Goal: Task Accomplishment & Management: Manage account settings

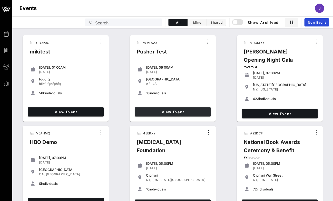
click at [180, 110] on span "View Event" at bounding box center [173, 112] width 72 height 4
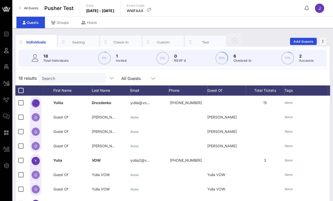
click at [36, 8] on span "All Events" at bounding box center [31, 8] width 14 height 4
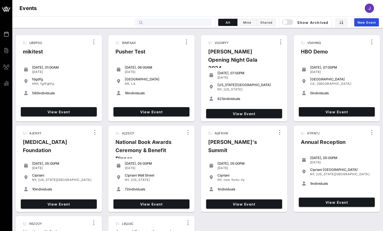
click at [192, 24] on input "text" at bounding box center [177, 22] width 64 height 7
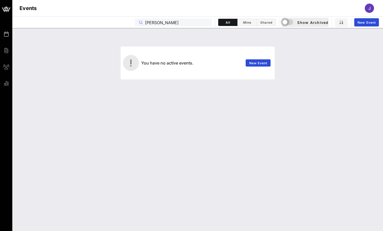
type input "kohl"
click at [286, 20] on div "button" at bounding box center [284, 21] width 7 height 7
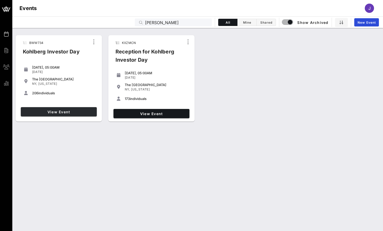
click at [80, 110] on span "View Event" at bounding box center [59, 112] width 72 height 4
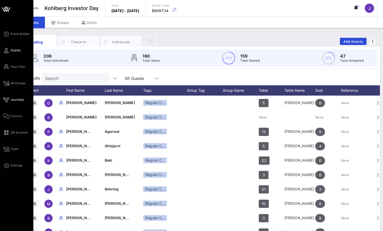
click at [10, 98] on link "Journeys" at bounding box center [13, 100] width 21 height 6
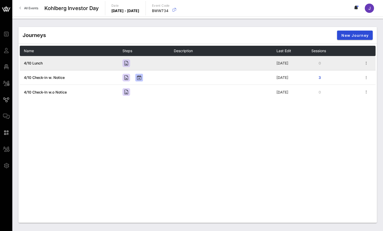
click at [36, 63] on span "4/10 Lunch" at bounding box center [33, 63] width 19 height 4
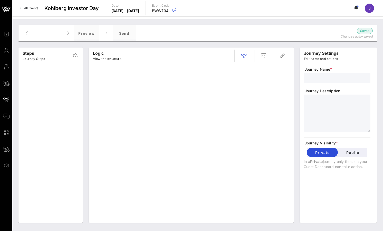
type input "4/10 Lunch"
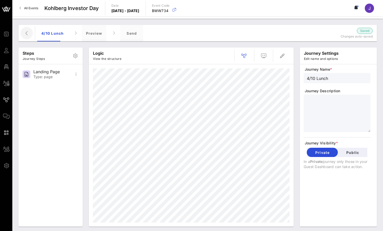
click at [25, 30] on icon "button" at bounding box center [27, 33] width 6 height 6
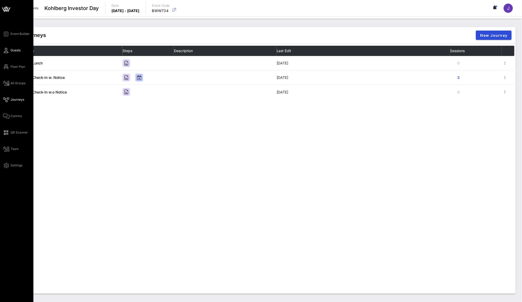
click at [14, 50] on span "Guests" at bounding box center [16, 50] width 10 height 5
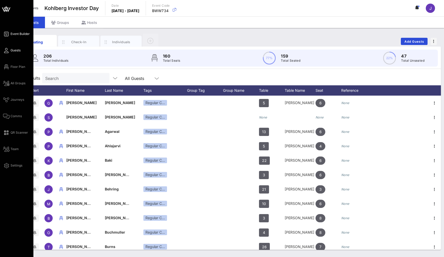
click at [18, 34] on span "Event Builder" at bounding box center [20, 34] width 19 height 5
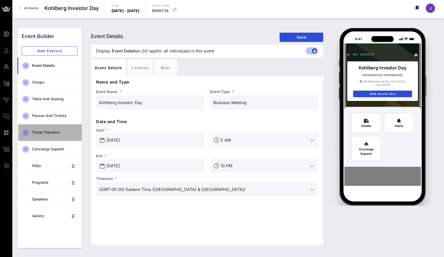
click at [56, 131] on div "Ticket Transfers" at bounding box center [54, 132] width 45 height 4
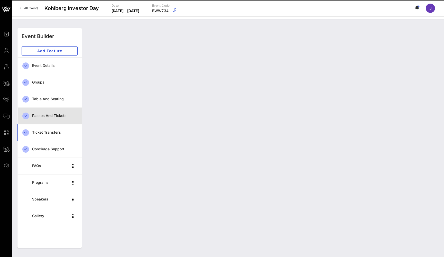
click at [55, 119] on div "Passes and Tickets" at bounding box center [54, 115] width 45 height 11
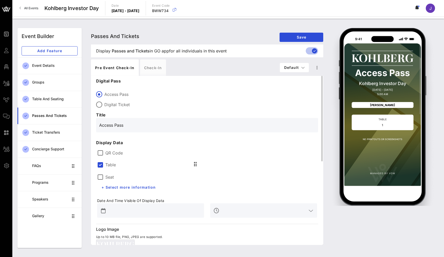
click at [111, 154] on label "QR Code" at bounding box center [211, 152] width 212 height 5
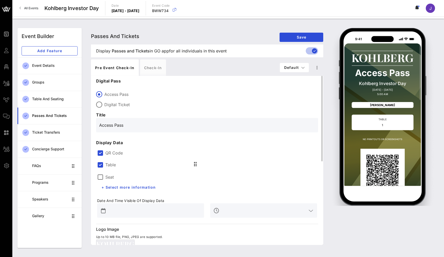
click at [105, 176] on label "Seat" at bounding box center [109, 176] width 8 height 5
click at [158, 68] on div "Check-in" at bounding box center [153, 67] width 26 height 16
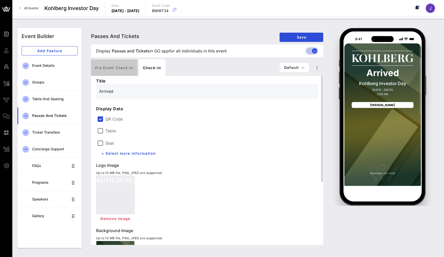
click at [113, 65] on div "Pre Event Check-in" at bounding box center [114, 67] width 46 height 16
type input "Access Pass"
type input "#2D23D7"
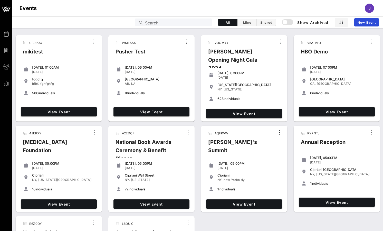
click at [200, 20] on input "Search" at bounding box center [177, 22] width 64 height 7
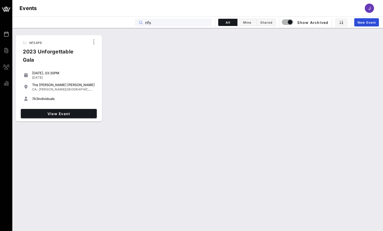
click at [186, 23] on input "nfs" at bounding box center [177, 22] width 64 height 7
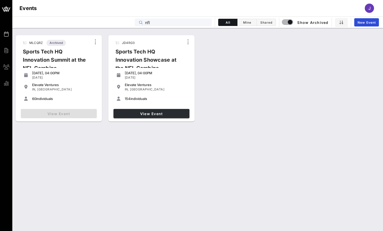
type input "nfl"
click at [140, 114] on span "View Event" at bounding box center [152, 113] width 72 height 4
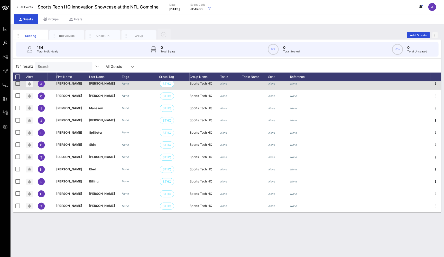
scroll to position [134, 0]
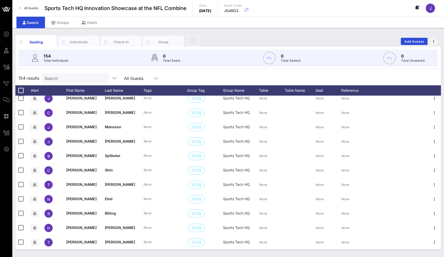
click at [383, 7] on icon at bounding box center [415, 7] width 1 height 3
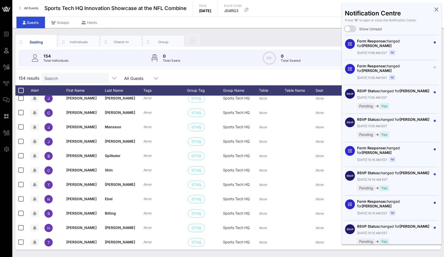
click at [383, 54] on rect at bounding box center [392, 52] width 6 height 5
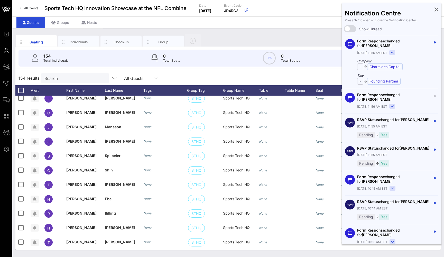
click at [383, 108] on rect at bounding box center [392, 106] width 6 height 5
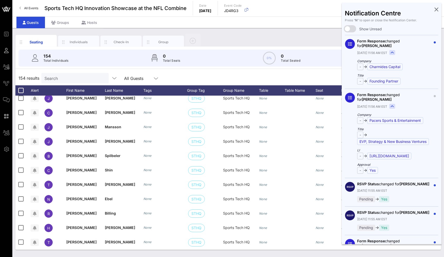
scroll to position [0, 0]
click at [350, 29] on div at bounding box center [347, 28] width 9 height 9
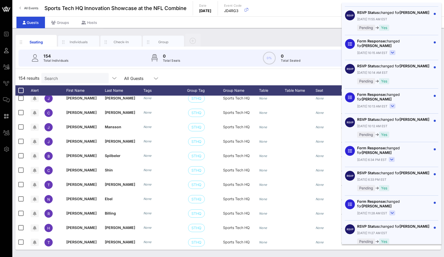
scroll to position [112, 0]
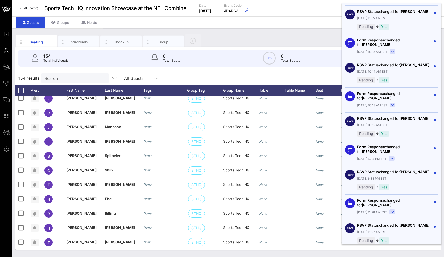
click at [383, 103] on rect at bounding box center [393, 105] width 6 height 5
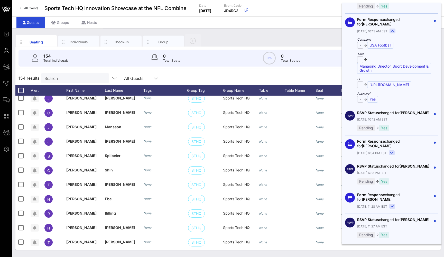
scroll to position [187, 0]
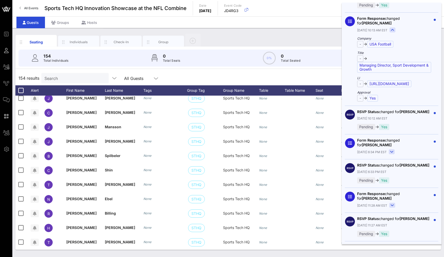
click at [383, 149] on rect at bounding box center [392, 151] width 6 height 5
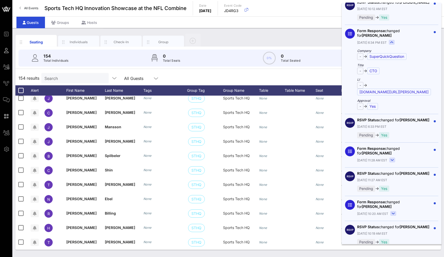
scroll to position [297, 1]
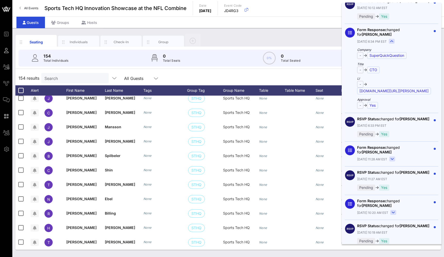
click at [224, 56] on div "154 Total Individuals 0 Total Seats 0% 0 Total Seated 0% 0 Total Unseated" at bounding box center [227, 58] width 419 height 17
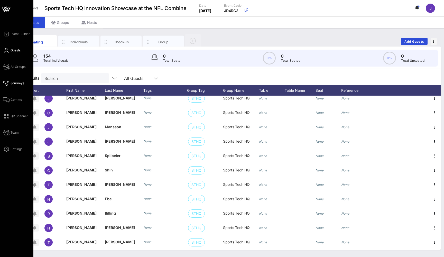
click at [8, 84] on icon at bounding box center [6, 83] width 6 height 1
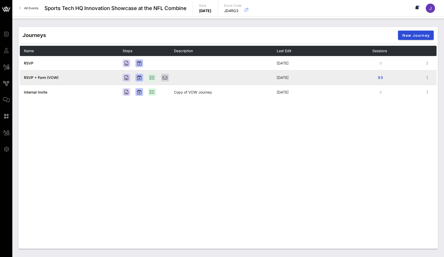
click at [35, 78] on span "RSVP + Form (VOW)" at bounding box center [41, 77] width 35 height 4
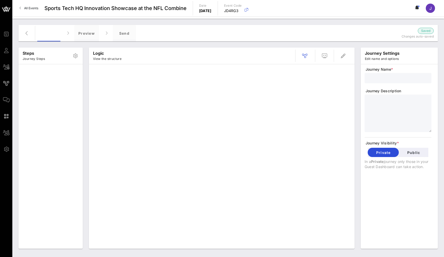
click at [24, 34] on icon "button" at bounding box center [27, 33] width 6 height 6
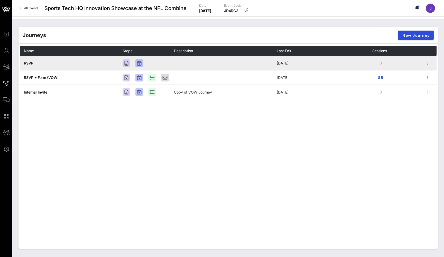
click at [28, 62] on span "RSVP" at bounding box center [29, 63] width 10 height 4
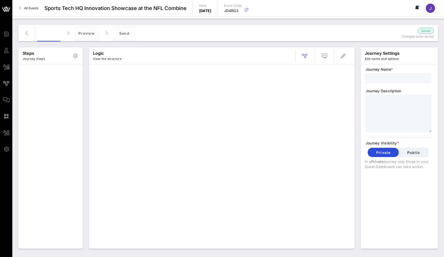
type input "RSVP"
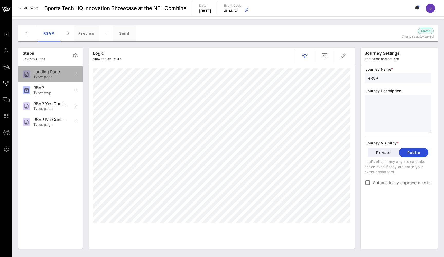
click at [51, 74] on div "Landing Page" at bounding box center [50, 71] width 34 height 5
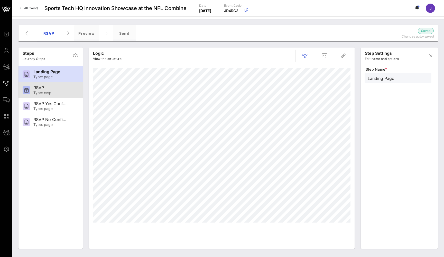
click at [52, 88] on div "RSVP" at bounding box center [50, 87] width 34 height 5
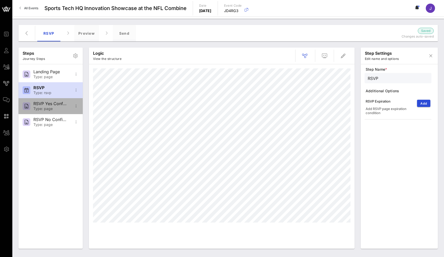
click at [54, 103] on div "RSVP Yes Confirmation" at bounding box center [50, 103] width 34 height 5
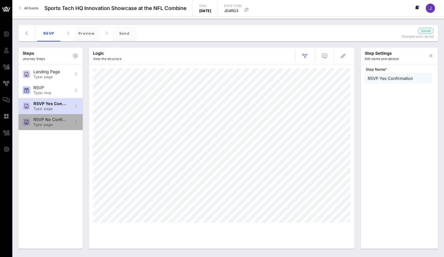
click at [58, 124] on div "Type: page" at bounding box center [50, 124] width 34 height 4
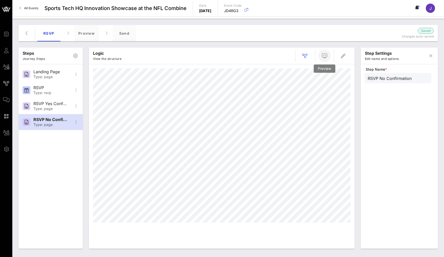
click at [326, 57] on icon "button" at bounding box center [324, 56] width 6 height 6
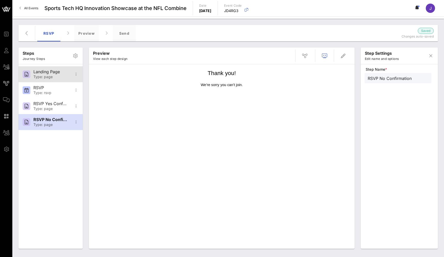
click at [37, 72] on div "Landing Page" at bounding box center [50, 71] width 34 height 5
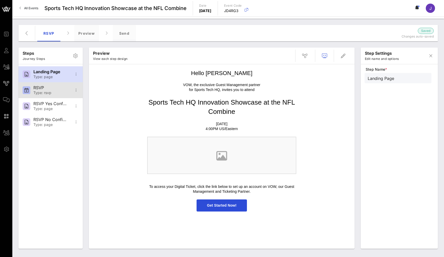
click at [41, 88] on div "RSVP" at bounding box center [50, 87] width 34 height 5
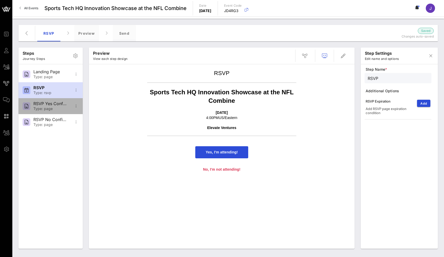
click at [48, 106] on div "RSVP Yes Confirmation" at bounding box center [50, 103] width 34 height 5
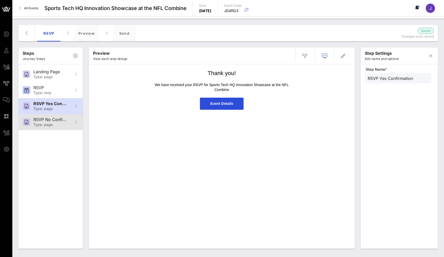
click at [52, 122] on div "RSVP No Confirmation" at bounding box center [50, 119] width 34 height 5
type input "RSVP No Confirmation"
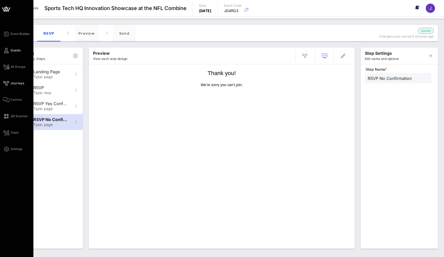
click at [7, 51] on icon at bounding box center [6, 50] width 6 height 1
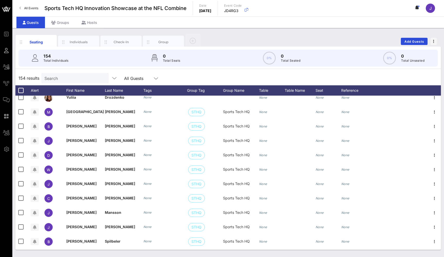
scroll to position [58, 0]
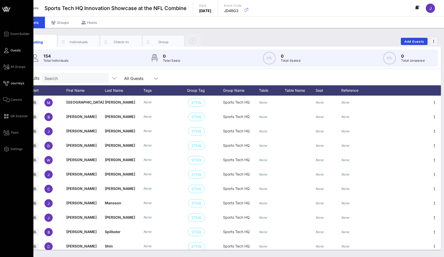
click at [7, 83] on icon at bounding box center [6, 83] width 6 height 1
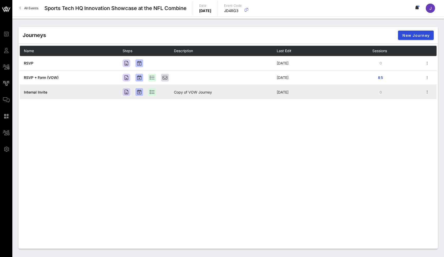
click at [29, 93] on span "Internal Invite" at bounding box center [35, 92] width 23 height 4
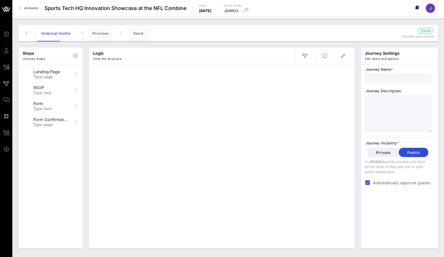
type input "Internal Invite"
type textarea "**********"
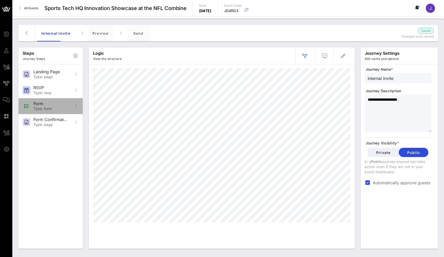
click at [32, 105] on div "Form Type: form" at bounding box center [50, 106] width 64 height 16
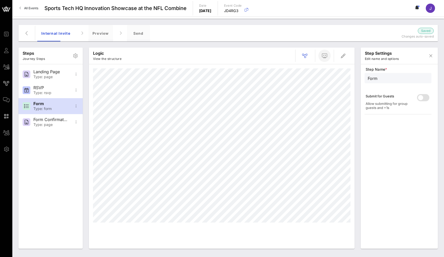
click at [324, 55] on icon "button" at bounding box center [324, 56] width 6 height 6
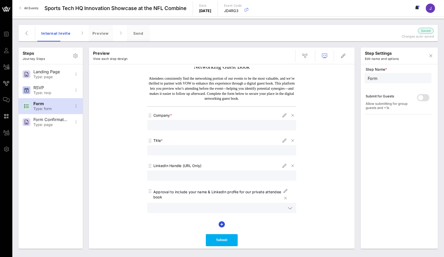
scroll to position [10, 0]
click at [220, 222] on icon "button" at bounding box center [222, 224] width 6 height 6
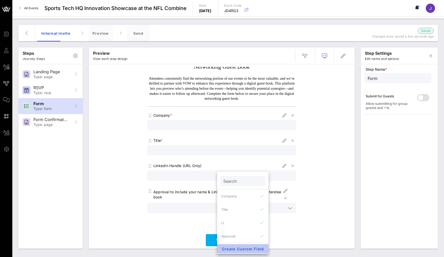
click at [235, 231] on span "Create Custom Field" at bounding box center [242, 249] width 43 height 4
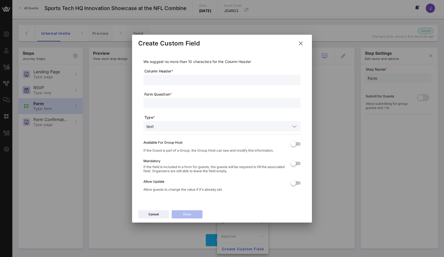
click at [181, 77] on input "text" at bounding box center [221, 80] width 151 height 7
type input "Hotel"
type input "Which hotel are you staying at"
click at [163, 123] on input "text" at bounding box center [223, 126] width 135 height 7
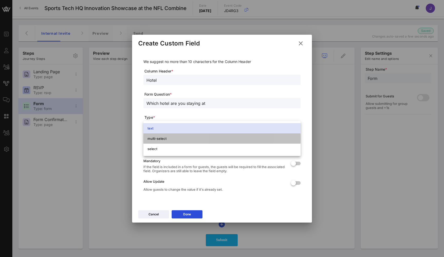
click at [162, 137] on div "multi-select" at bounding box center [221, 138] width 149 height 4
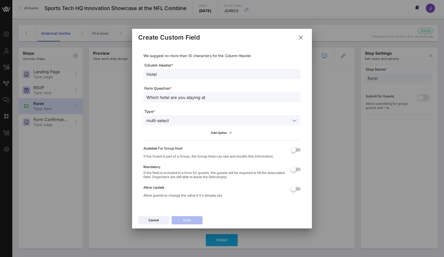
click at [221, 132] on icon at bounding box center [222, 133] width 4 height 4
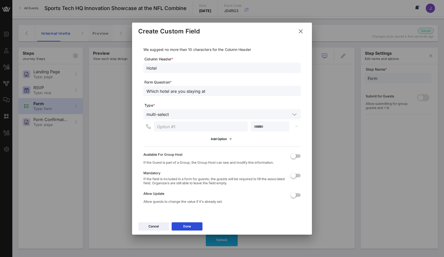
click at [210, 130] on div at bounding box center [201, 126] width 88 height 10
click at [210, 127] on input "text" at bounding box center [201, 126] width 88 height 7
type input "Hyatt"
click at [220, 138] on div "Add Option" at bounding box center [222, 139] width 23 height 6
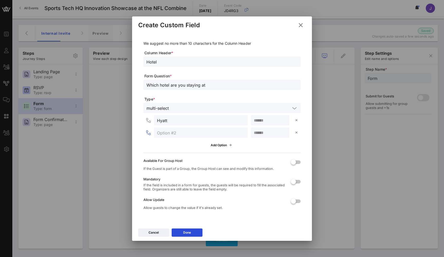
click at [198, 133] on input "text" at bounding box center [201, 132] width 88 height 7
type input "Hilton"
click at [222, 146] on icon at bounding box center [222, 145] width 4 height 4
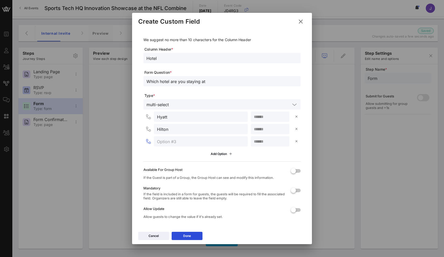
click at [214, 141] on input "text" at bounding box center [201, 141] width 88 height 7
type input "AKA"
click at [293, 190] on div at bounding box center [293, 190] width 9 height 9
click at [297, 208] on div at bounding box center [293, 209] width 9 height 9
click at [189, 231] on button "Done" at bounding box center [187, 236] width 31 height 8
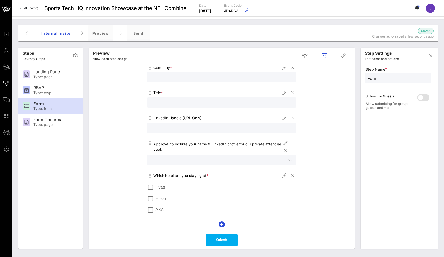
scroll to position [58, 0]
click at [152, 187] on div at bounding box center [150, 187] width 9 height 9
click at [151, 198] on div at bounding box center [150, 198] width 9 height 9
click at [153, 205] on div "Which hotel are you staying at * Hyatt Hilton AKA" at bounding box center [221, 196] width 149 height 48
click at [151, 210] on div at bounding box center [150, 209] width 9 height 9
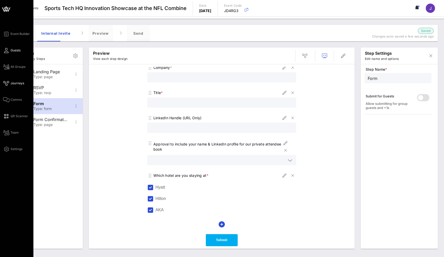
click at [10, 51] on link "Guests" at bounding box center [11, 50] width 17 height 6
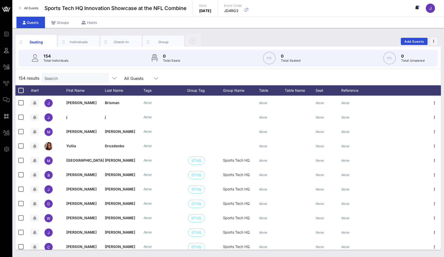
click at [163, 42] on div "Group" at bounding box center [163, 42] width 23 height 5
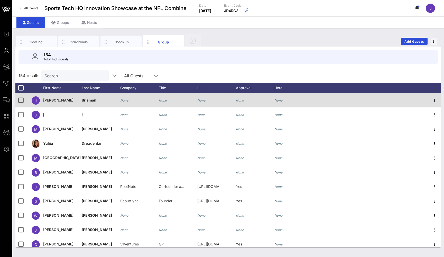
click at [279, 98] on div "None" at bounding box center [278, 100] width 8 height 14
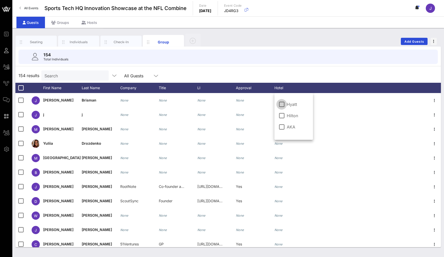
click at [294, 72] on div "154 results Search All Guests" at bounding box center [227, 75] width 425 height 14
click at [280, 86] on div "Hotel" at bounding box center [293, 88] width 39 height 10
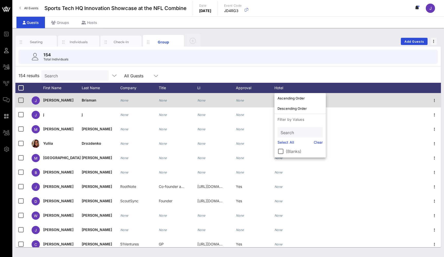
click at [267, 97] on div "None" at bounding box center [255, 103] width 39 height 20
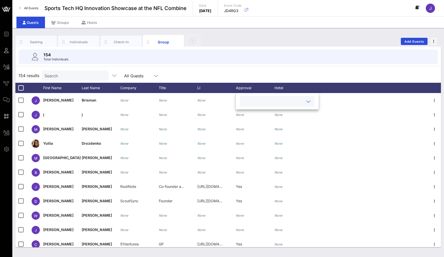
click at [289, 101] on input "text" at bounding box center [273, 101] width 60 height 7
click at [304, 78] on div "154 results Search All Guests" at bounding box center [227, 75] width 425 height 14
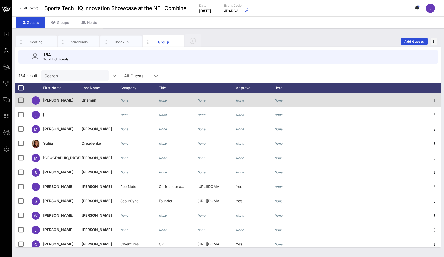
click at [284, 99] on div "None" at bounding box center [293, 103] width 39 height 20
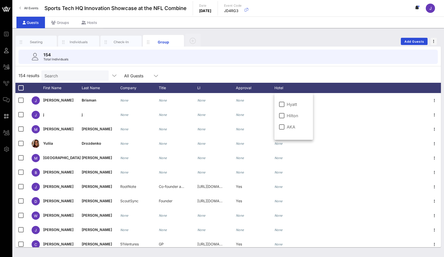
click at [290, 103] on span "Hyatt" at bounding box center [293, 104] width 12 height 5
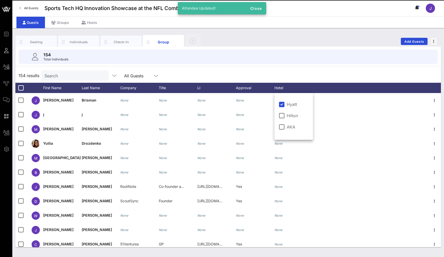
click at [307, 74] on div "154 results Search All Guests" at bounding box center [227, 75] width 425 height 14
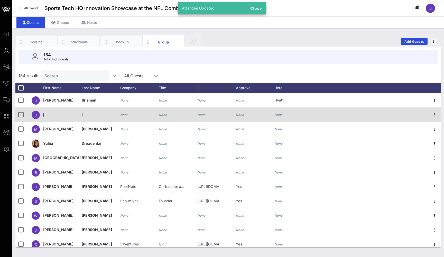
click at [285, 114] on div "None" at bounding box center [293, 117] width 39 height 20
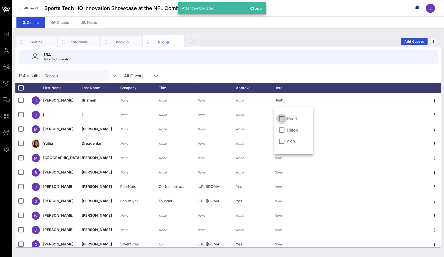
click at [289, 129] on span "Hilton" at bounding box center [293, 129] width 13 height 5
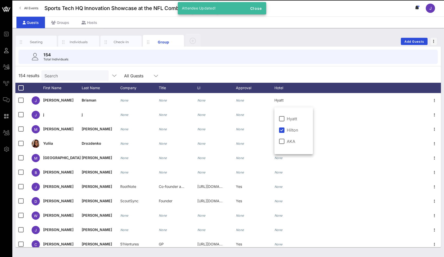
click at [303, 70] on div "154 results Search All Guests" at bounding box center [227, 75] width 425 height 14
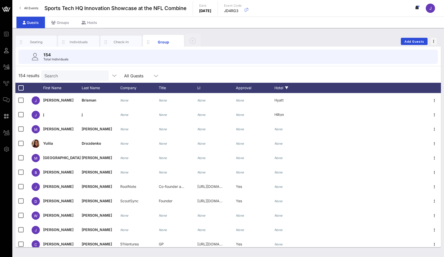
click at [278, 88] on div "Hotel" at bounding box center [293, 88] width 39 height 10
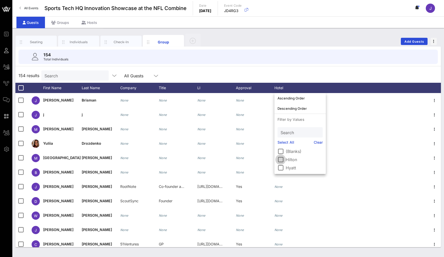
click at [283, 158] on div at bounding box center [280, 159] width 9 height 9
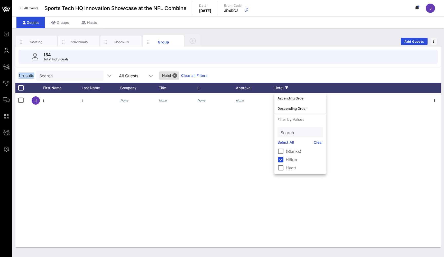
drag, startPoint x: 18, startPoint y: 75, endPoint x: 40, endPoint y: 75, distance: 22.1
click at [40, 75] on div "1 results Search All Guests Hotel Clear all Filters" at bounding box center [227, 75] width 425 height 14
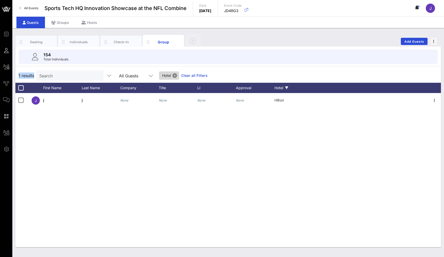
click at [175, 74] on button "Close" at bounding box center [174, 75] width 5 height 5
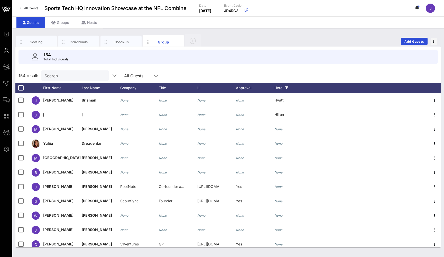
click at [278, 88] on div "Hotel" at bounding box center [293, 88] width 39 height 10
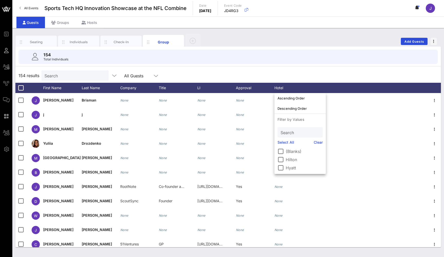
click at [293, 168] on label "Hyatt" at bounding box center [304, 167] width 37 height 5
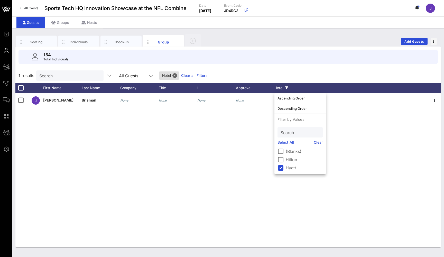
click at [302, 74] on div "1 results Search All Guests Hotel Clear all Filters" at bounding box center [227, 75] width 425 height 14
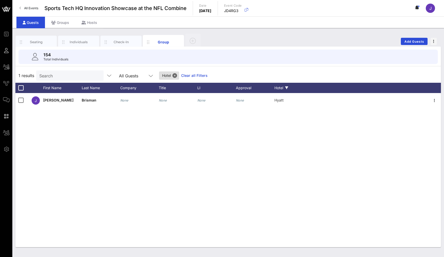
click at [200, 75] on link "Clear all Filters" at bounding box center [194, 76] width 26 height 6
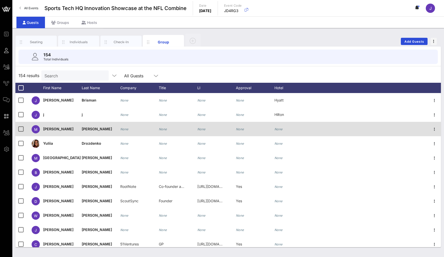
click at [281, 129] on icon "None" at bounding box center [278, 129] width 8 height 4
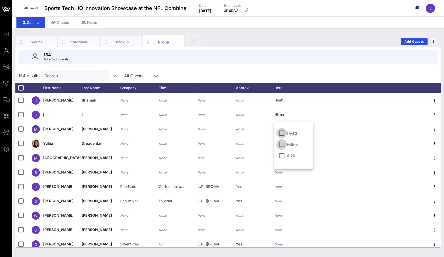
click at [283, 144] on div at bounding box center [281, 144] width 9 height 9
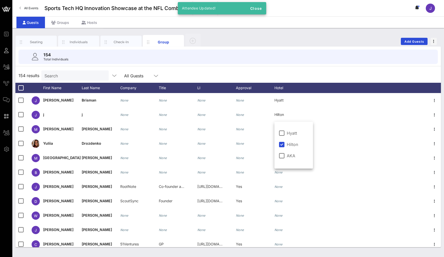
click at [291, 74] on div "154 results Search All Guests" at bounding box center [227, 75] width 425 height 14
click at [279, 90] on div "Hotel" at bounding box center [293, 88] width 39 height 10
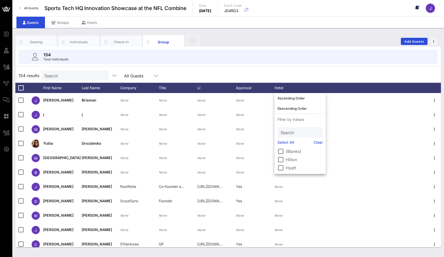
click at [287, 158] on label "Hilton" at bounding box center [304, 159] width 37 height 5
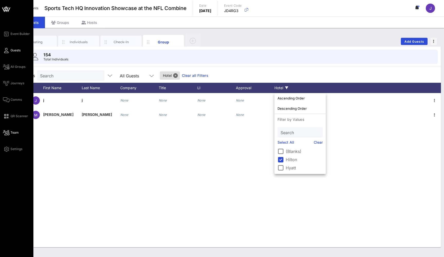
click at [8, 132] on icon at bounding box center [6, 132] width 6 height 1
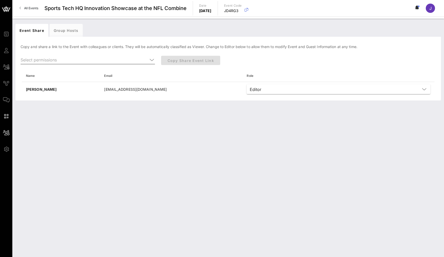
click at [63, 60] on input "text" at bounding box center [84, 60] width 127 height 8
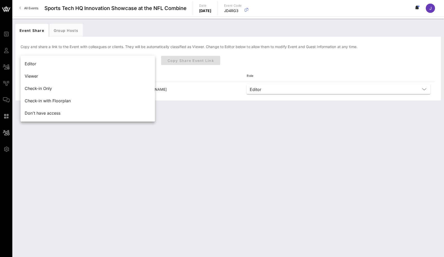
click at [105, 24] on div "Event Share Group Hosts" at bounding box center [227, 30] width 425 height 13
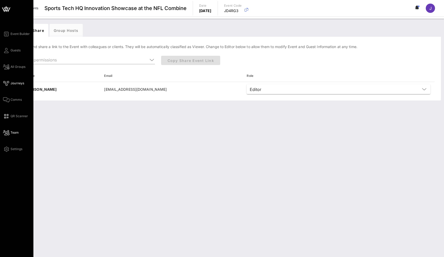
click at [19, 82] on span "Journeys" at bounding box center [18, 83] width 14 height 5
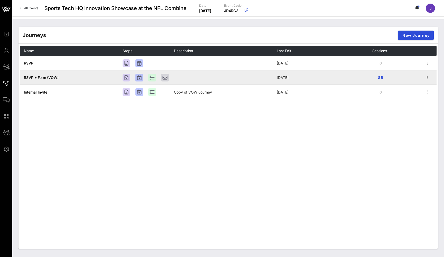
click at [50, 76] on span "RSVP + Form (VOW)" at bounding box center [41, 77] width 35 height 4
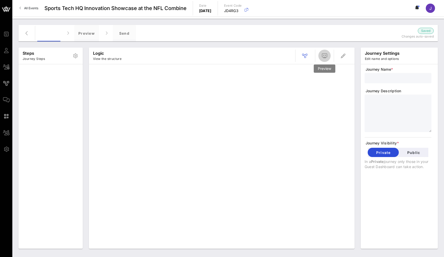
click at [325, 56] on icon "button" at bounding box center [324, 56] width 6 height 6
click at [90, 33] on div "Preview" at bounding box center [86, 33] width 25 height 16
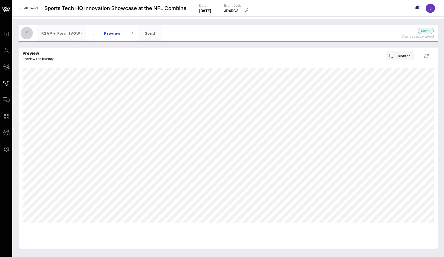
click at [21, 31] on span "button" at bounding box center [27, 33] width 12 height 6
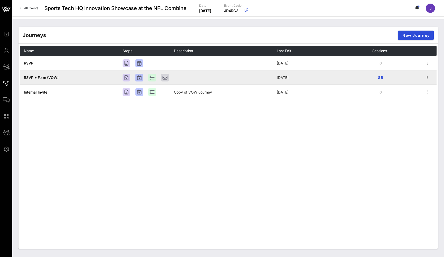
click at [44, 79] on span "RSVP + Form (VOW)" at bounding box center [41, 77] width 35 height 4
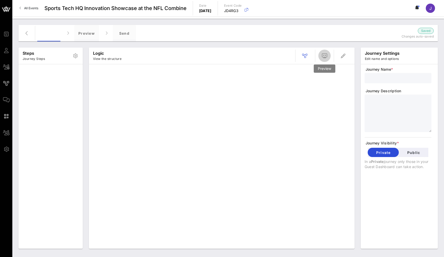
click at [329, 57] on span "button" at bounding box center [324, 56] width 12 height 6
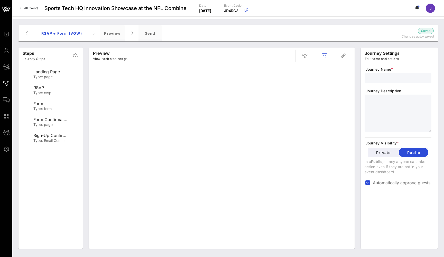
type input "RSVP + Form (VOW)"
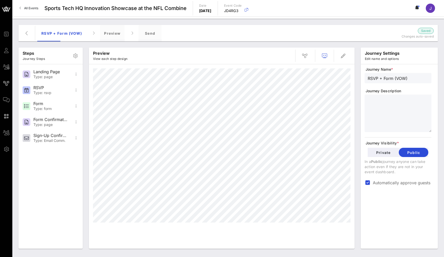
click at [175, 151] on div at bounding box center [222, 156] width 266 height 184
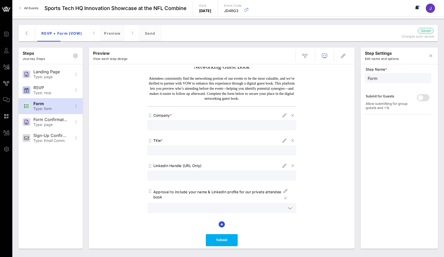
scroll to position [10, 0]
click at [222, 222] on icon "button" at bounding box center [222, 224] width 6 height 6
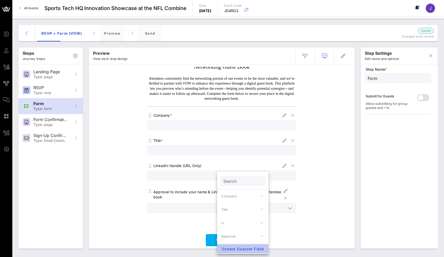
click at [246, 231] on span "Create Custom Field" at bounding box center [242, 249] width 43 height 4
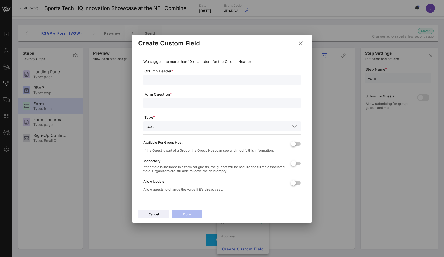
click at [178, 77] on input "text" at bounding box center [221, 80] width 151 height 7
type input "Sport 1"
click at [172, 105] on input "text" at bounding box center [221, 103] width 151 height 7
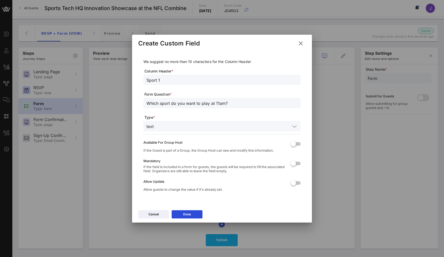
click at [162, 125] on input "text" at bounding box center [223, 126] width 135 height 7
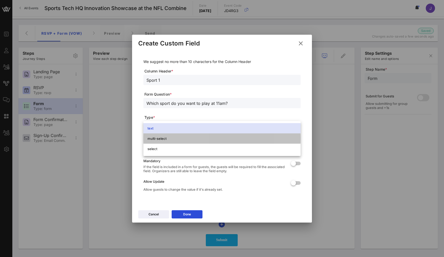
click at [160, 139] on div "multi-select" at bounding box center [221, 138] width 149 height 4
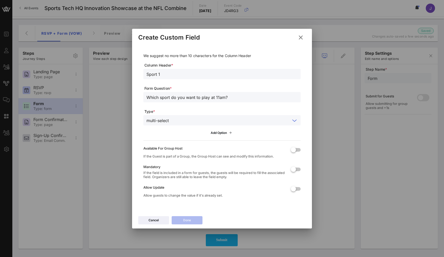
click at [202, 120] on input "text" at bounding box center [230, 120] width 119 height 7
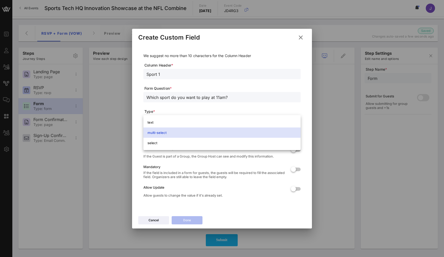
click at [240, 97] on input "Which sport do you want to play at 11am?" at bounding box center [221, 97] width 151 height 7
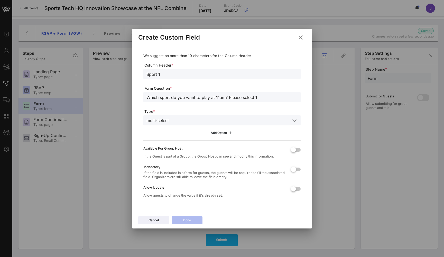
type input "Which sport do you want to play at 11am? Please select 1"
click at [221, 131] on button "Add Option" at bounding box center [221, 132] width 29 height 9
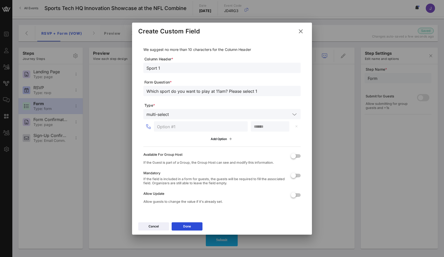
click at [209, 127] on input "text" at bounding box center [201, 126] width 88 height 7
type input "Golf"
click at [226, 138] on div "Add Option" at bounding box center [222, 139] width 23 height 6
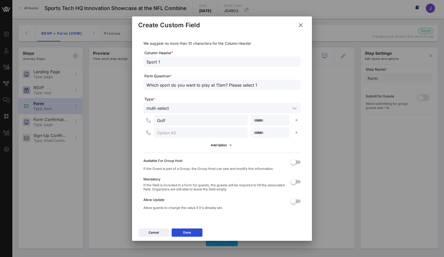
click at [200, 132] on input "text" at bounding box center [201, 132] width 88 height 7
type input "Tennis"
click at [209, 146] on button "Add Option" at bounding box center [221, 145] width 29 height 9
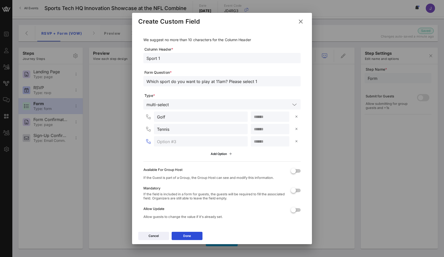
click at [205, 142] on input "text" at bounding box center [201, 141] width 88 height 7
type input "Pickel"
click at [276, 117] on input "number" at bounding box center [270, 116] width 32 height 7
click at [295, 189] on div at bounding box center [293, 190] width 9 height 9
click at [296, 211] on div at bounding box center [293, 209] width 9 height 9
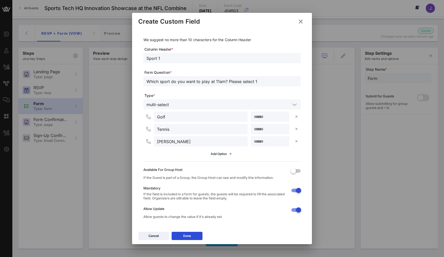
click at [214, 153] on div "Add Option" at bounding box center [222, 154] width 23 height 6
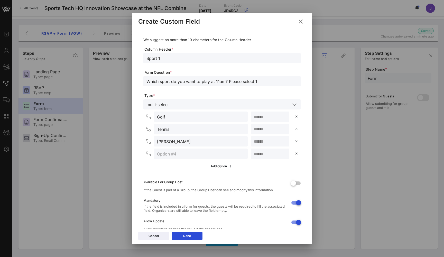
click at [202, 152] on input "text" at bounding box center [201, 153] width 88 height 7
type input "Opt Out / Do My Own Thing"
click at [194, 231] on button "Done" at bounding box center [187, 236] width 31 height 8
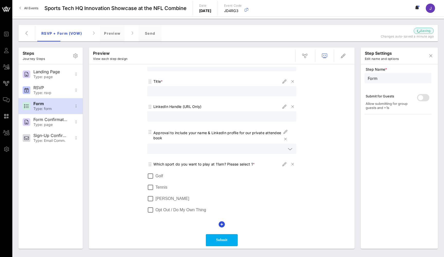
scroll to position [0, 0]
click at [153, 176] on div at bounding box center [150, 176] width 9 height 9
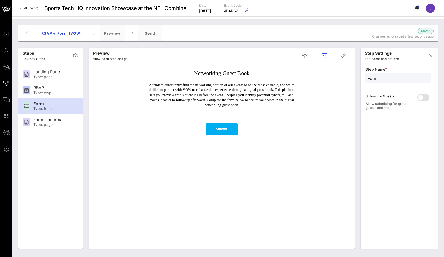
click at [153, 184] on div "Networking Guest Book Attendees consistently find the networking portion of our…" at bounding box center [221, 158] width 260 height 182
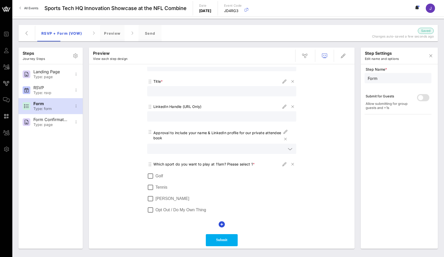
scroll to position [69, 0]
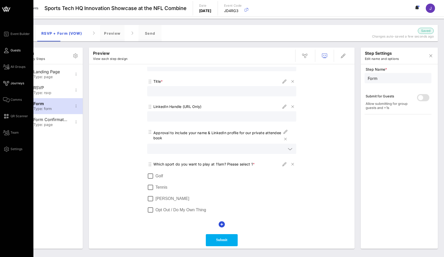
click at [8, 51] on icon at bounding box center [6, 50] width 6 height 1
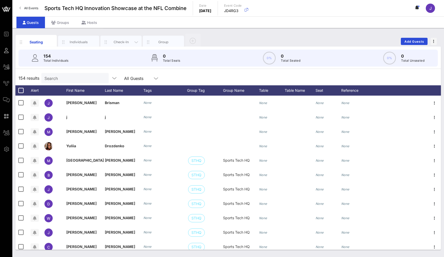
click at [160, 44] on div "Group" at bounding box center [163, 42] width 23 height 5
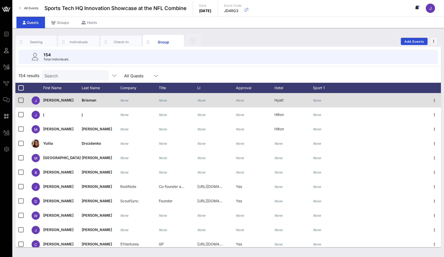
click at [321, 100] on div "None" at bounding box center [332, 103] width 39 height 20
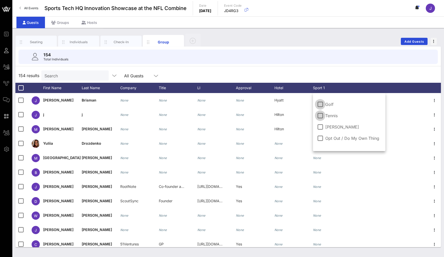
click at [323, 116] on div at bounding box center [320, 115] width 9 height 9
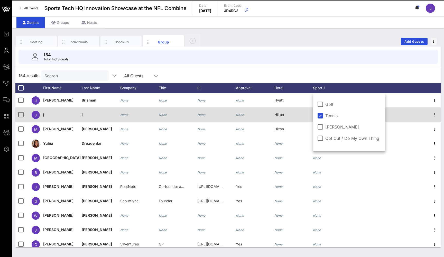
click at [304, 113] on div "Hilton" at bounding box center [293, 117] width 39 height 20
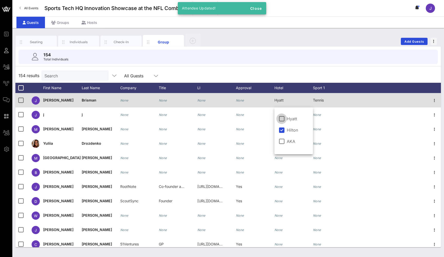
click at [327, 105] on div "Tennis" at bounding box center [332, 103] width 39 height 20
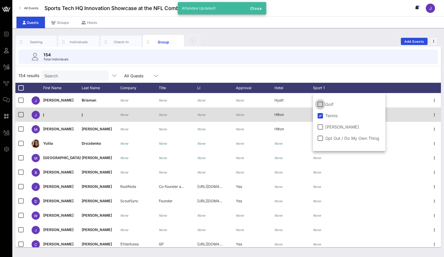
click at [310, 118] on div "Hilton" at bounding box center [293, 117] width 39 height 20
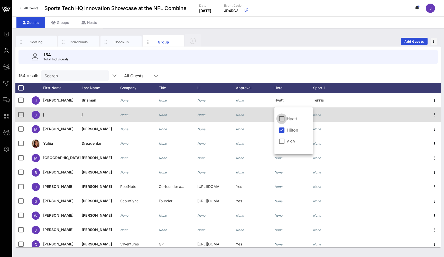
click at [330, 111] on div "None" at bounding box center [332, 117] width 39 height 20
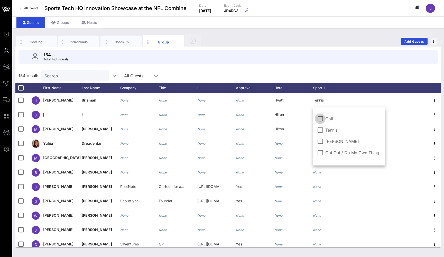
click at [331, 129] on span "Tennis" at bounding box center [332, 129] width 14 height 5
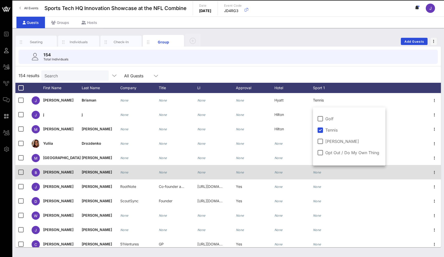
click at [342, 171] on div "None" at bounding box center [332, 175] width 39 height 20
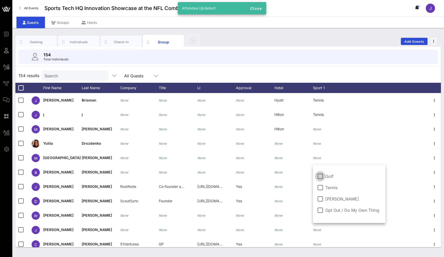
click at [328, 190] on div "Tennis" at bounding box center [349, 187] width 64 height 6
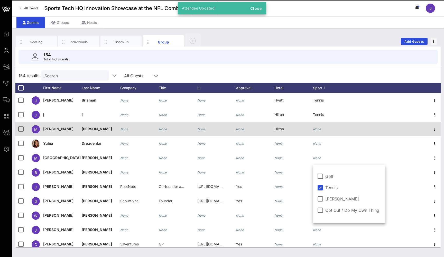
click at [325, 128] on div "None" at bounding box center [332, 132] width 39 height 20
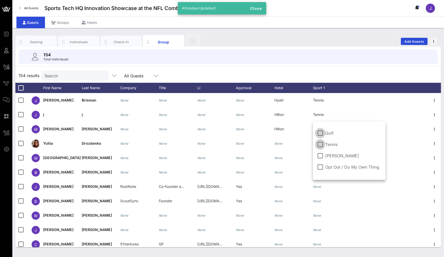
click at [324, 143] on div at bounding box center [320, 144] width 9 height 9
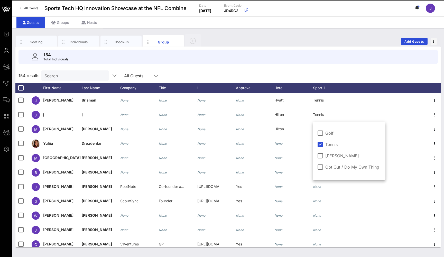
click at [325, 74] on div "154 results Search All Guests" at bounding box center [227, 75] width 425 height 14
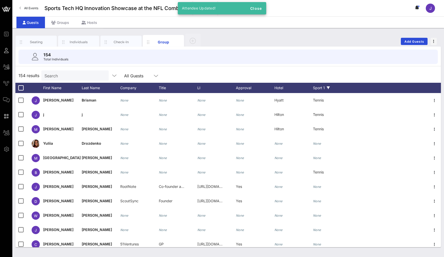
click at [315, 88] on div "Sport 1" at bounding box center [332, 88] width 39 height 10
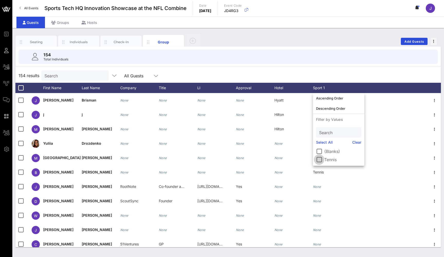
click at [320, 159] on div at bounding box center [319, 159] width 9 height 9
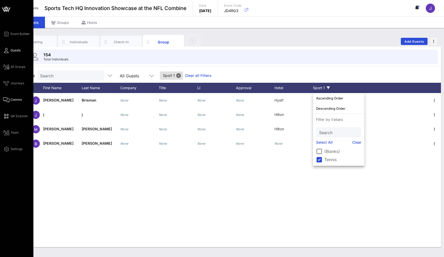
click at [5, 100] on icon at bounding box center [6, 99] width 6 height 1
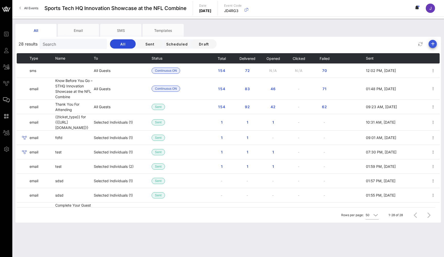
click at [383, 44] on icon "button" at bounding box center [432, 44] width 6 height 6
click at [383, 56] on div "Email" at bounding box center [430, 54] width 11 height 5
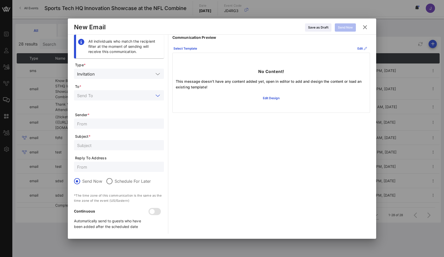
click at [137, 95] on input "text" at bounding box center [115, 95] width 77 height 7
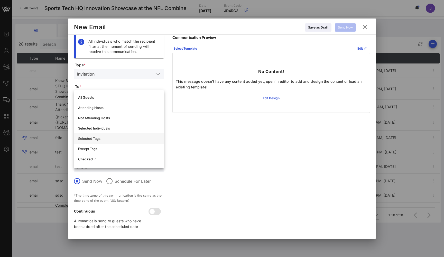
click at [114, 137] on div "Selected Tags" at bounding box center [119, 138] width 82 height 4
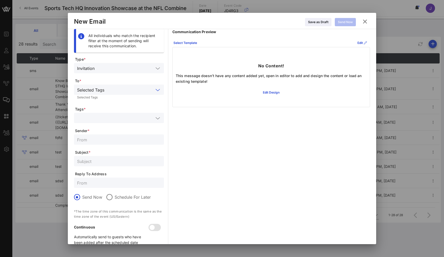
click at [109, 118] on input "text" at bounding box center [115, 118] width 77 height 7
click at [100, 165] on div at bounding box center [119, 161] width 84 height 10
type input "Courts Flooded"
click at [366, 23] on icon at bounding box center [364, 21] width 7 height 6
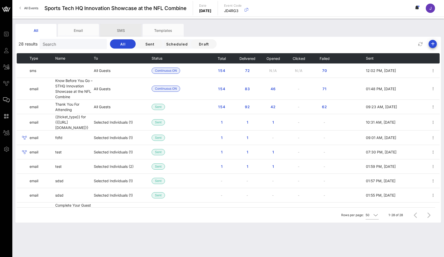
click at [126, 29] on div "SMS" at bounding box center [120, 30] width 41 height 13
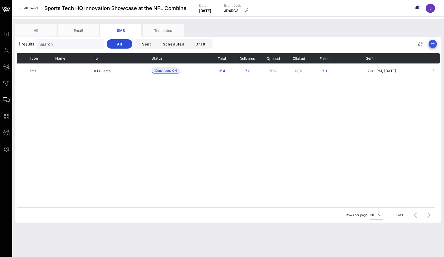
click at [383, 41] on icon "button" at bounding box center [432, 44] width 6 height 6
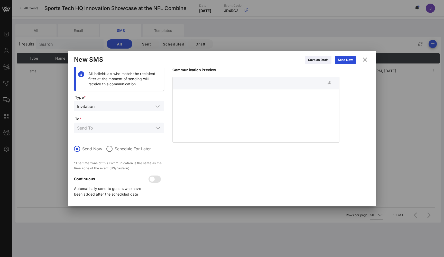
click at [130, 127] on input "text" at bounding box center [115, 127] width 77 height 7
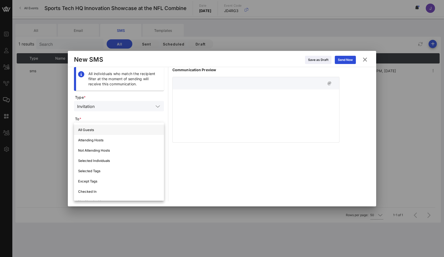
click at [119, 131] on div "All Guests" at bounding box center [119, 130] width 82 height 4
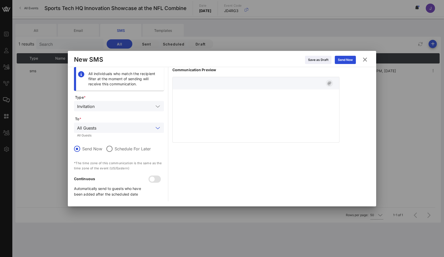
click at [331, 83] on icon "button" at bounding box center [329, 83] width 6 height 6
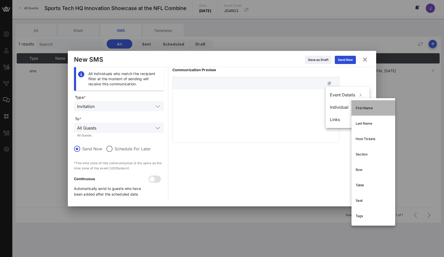
click at [362, 108] on div "First Name" at bounding box center [372, 108] width 35 height 4
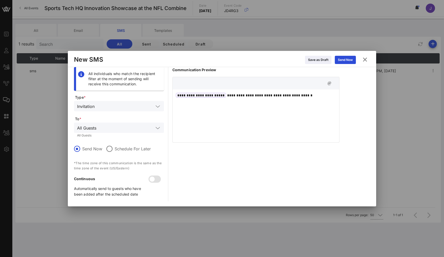
click at [365, 60] on icon at bounding box center [364, 59] width 7 height 6
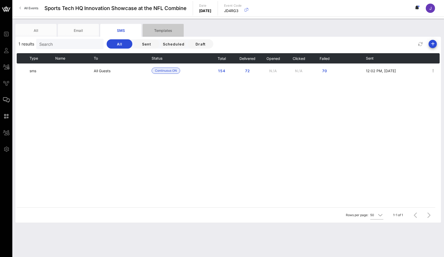
click at [162, 31] on div "Templates" at bounding box center [163, 30] width 41 height 13
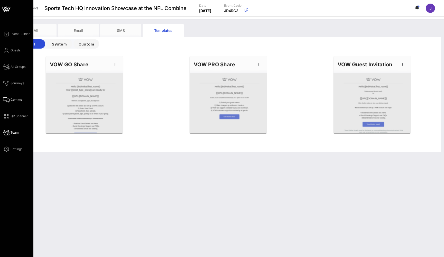
click at [10, 132] on link "Team" at bounding box center [11, 132] width 16 height 6
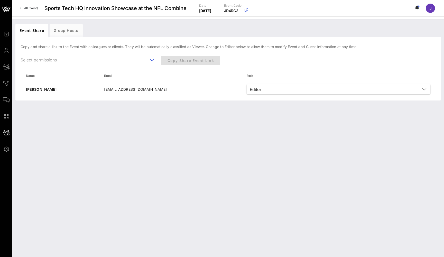
click at [94, 57] on input "text" at bounding box center [84, 60] width 127 height 8
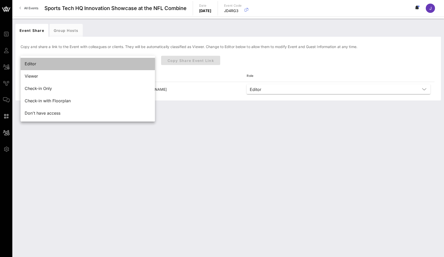
click at [33, 65] on div "Editor" at bounding box center [88, 63] width 126 height 5
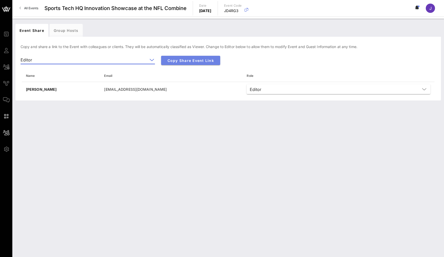
click at [200, 60] on span "Copy Share Event Link" at bounding box center [190, 60] width 51 height 4
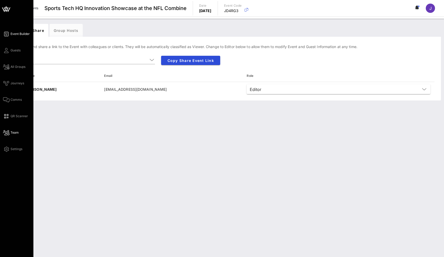
click at [11, 33] on span "Event Builder" at bounding box center [20, 34] width 19 height 5
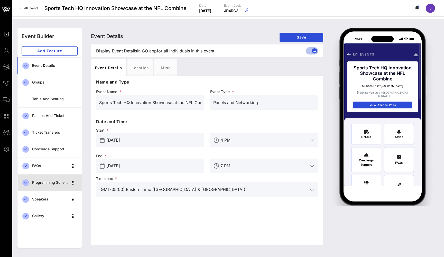
click at [53, 182] on div "Programming Schedule" at bounding box center [50, 182] width 36 height 4
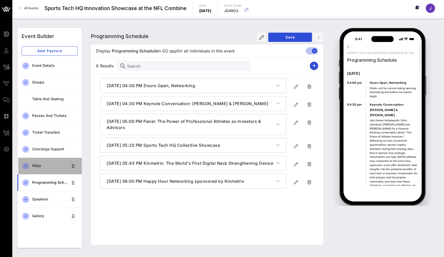
click at [39, 166] on div "FAQs" at bounding box center [50, 166] width 36 height 4
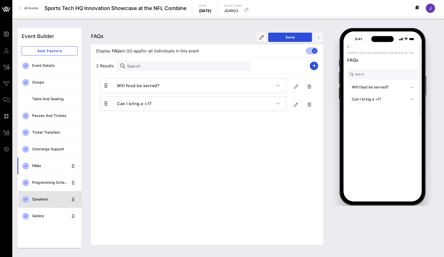
click at [38, 199] on div "Speakers" at bounding box center [50, 199] width 36 height 4
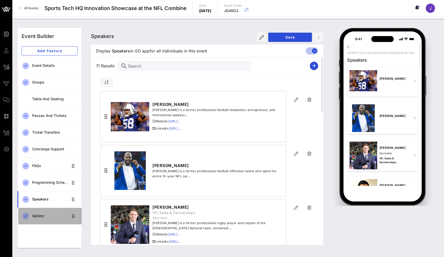
click at [39, 215] on div "Gallery" at bounding box center [50, 216] width 36 height 4
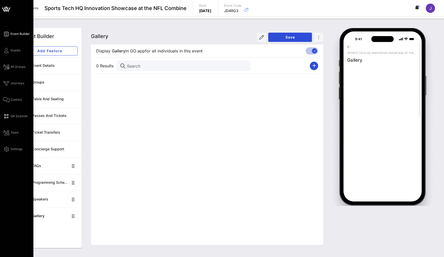
click at [8, 54] on div "Event Builder Guests All Groups Journeys Comms QR Scanner Team Settings" at bounding box center [18, 91] width 30 height 121
click at [10, 51] on link "Guests" at bounding box center [11, 50] width 17 height 6
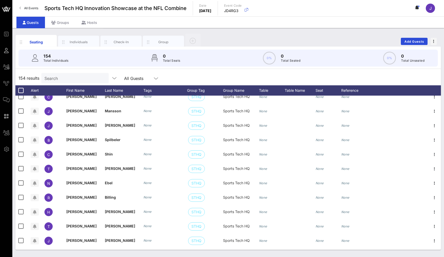
scroll to position [147, 0]
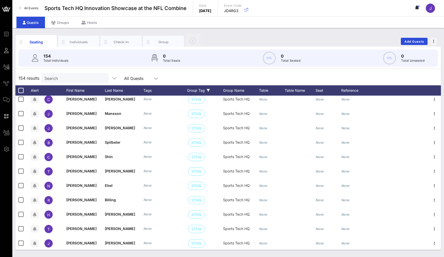
click at [194, 88] on div "Group Tag" at bounding box center [205, 90] width 36 height 10
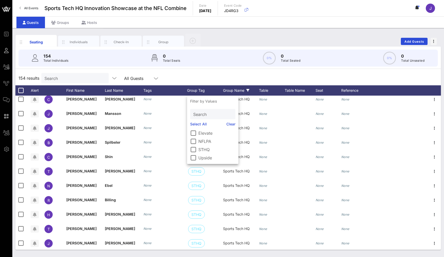
click at [229, 90] on div "Group Name" at bounding box center [241, 90] width 36 height 10
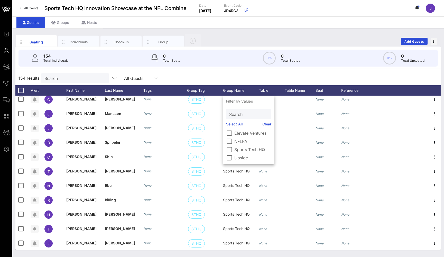
click at [239, 61] on div "154 Total Individuals 0 Total Seats 0% 0 Total Seated 0% 0 Total Unseated" at bounding box center [227, 58] width 419 height 17
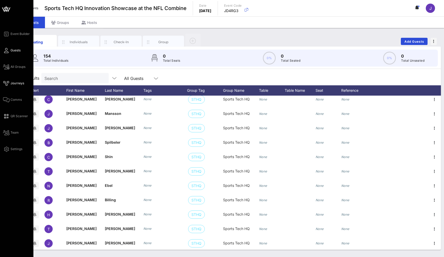
drag, startPoint x: 127, startPoint y: 257, endPoint x: 8, endPoint y: 84, distance: 209.5
click at [8, 84] on icon at bounding box center [6, 83] width 6 height 1
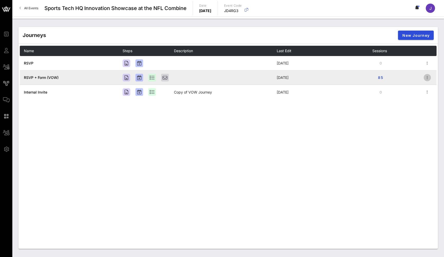
click at [383, 80] on icon "button" at bounding box center [427, 77] width 6 height 6
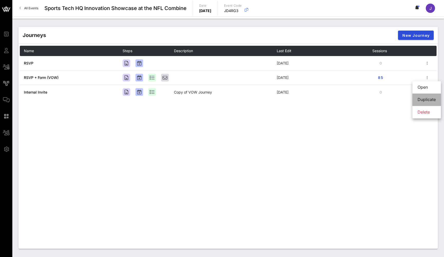
click at [383, 99] on div "Duplicate" at bounding box center [426, 99] width 18 height 5
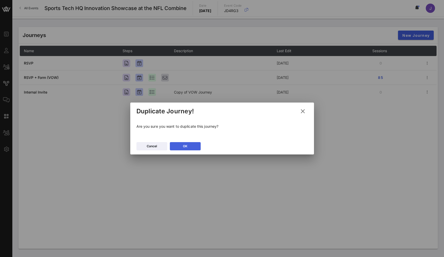
click at [183, 144] on div "OK" at bounding box center [185, 146] width 4 height 5
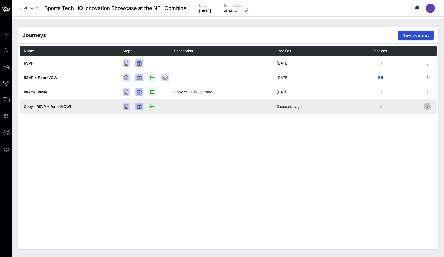
click at [383, 107] on icon "button" at bounding box center [427, 106] width 6 height 6
click at [75, 107] on td "Copy - RSVP + Form (VOW)" at bounding box center [71, 106] width 103 height 14
click at [67, 108] on span "Copy - RSVP + Form (VOW)" at bounding box center [47, 106] width 47 height 4
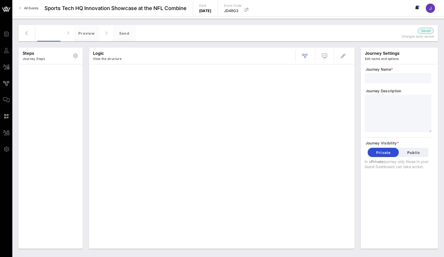
click at [382, 79] on input "text" at bounding box center [397, 78] width 61 height 7
type input "Copy - RSVP + Form (VOW)"
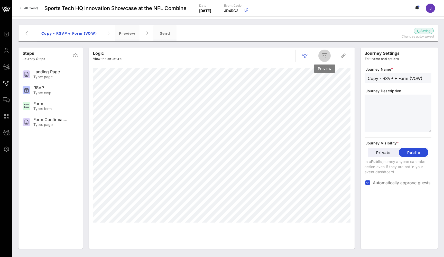
click at [327, 56] on icon "button" at bounding box center [324, 56] width 6 height 6
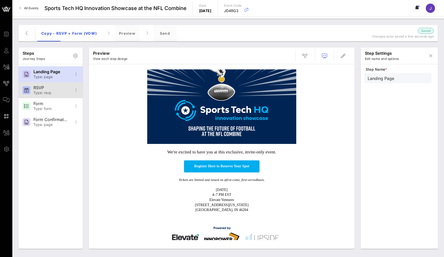
click at [59, 92] on div "Type: rsvp" at bounding box center [50, 93] width 34 height 4
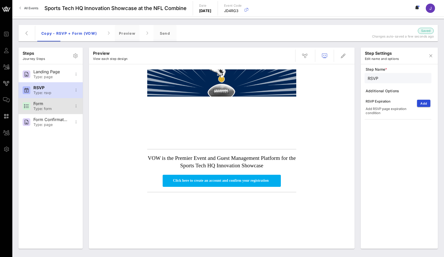
click at [50, 107] on div "Type: form" at bounding box center [50, 109] width 34 height 4
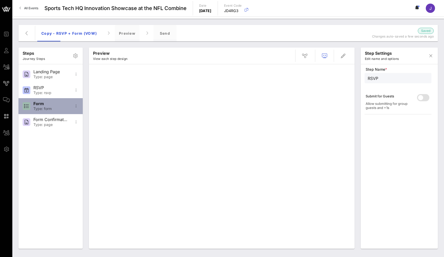
type input "Form"
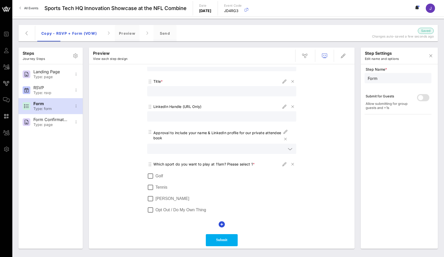
scroll to position [69, 0]
click at [223, 224] on icon "button" at bounding box center [222, 224] width 6 height 6
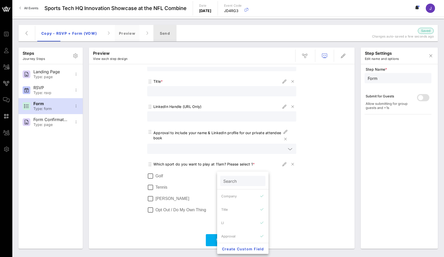
drag, startPoint x: 212, startPoint y: 49, endPoint x: 161, endPoint y: 33, distance: 53.3
click at [161, 33] on div "Send" at bounding box center [164, 33] width 23 height 16
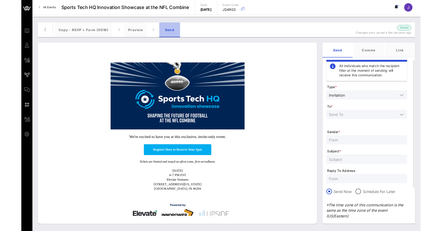
scroll to position [0, 0]
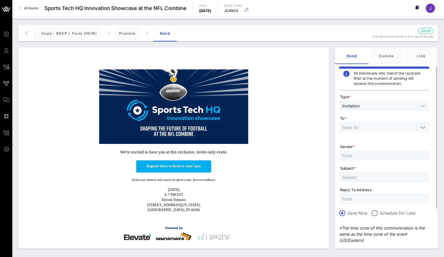
click at [383, 128] on input "text" at bounding box center [380, 127] width 77 height 7
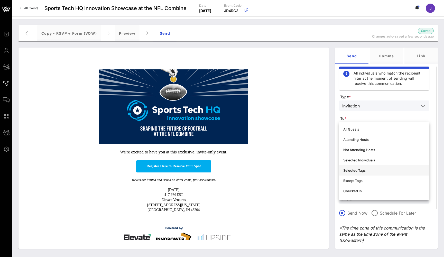
click at [383, 172] on div "Selected Tags" at bounding box center [384, 170] width 82 height 8
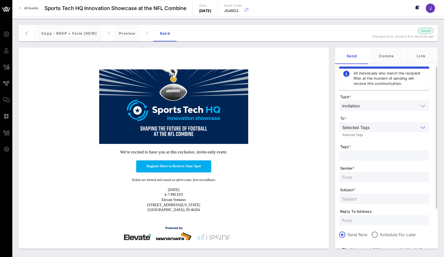
click at [371, 156] on input "text" at bounding box center [380, 155] width 77 height 7
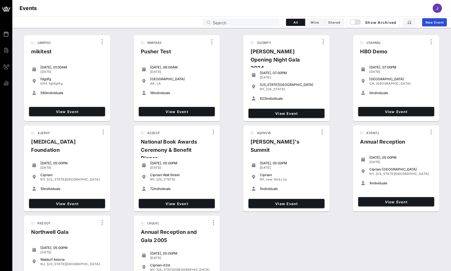
click at [246, 21] on input "Search" at bounding box center [245, 22] width 64 height 7
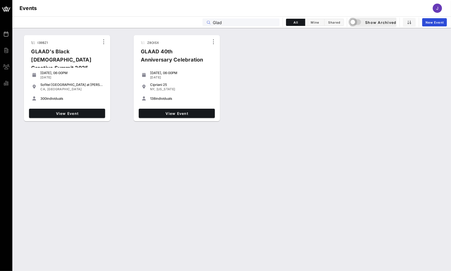
click at [355, 25] on div "button" at bounding box center [356, 22] width 12 height 6
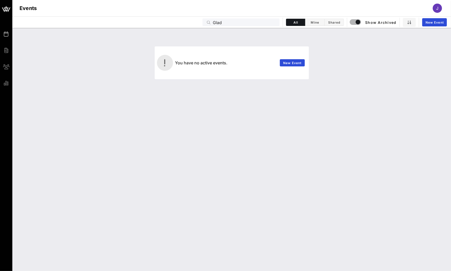
click at [217, 23] on input "Glad" at bounding box center [245, 22] width 64 height 7
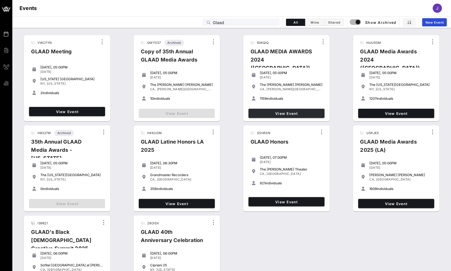
type input "Glaad"
click at [301, 114] on span "View Event" at bounding box center [286, 113] width 72 height 4
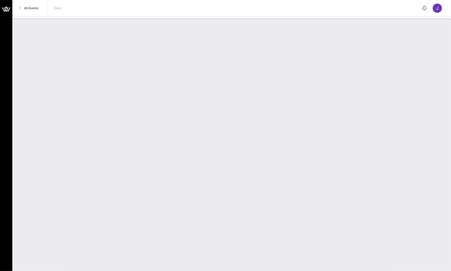
click at [34, 6] on span "All Events" at bounding box center [31, 8] width 14 height 4
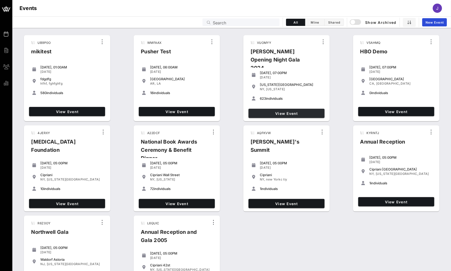
click at [306, 111] on span "View Event" at bounding box center [286, 113] width 72 height 4
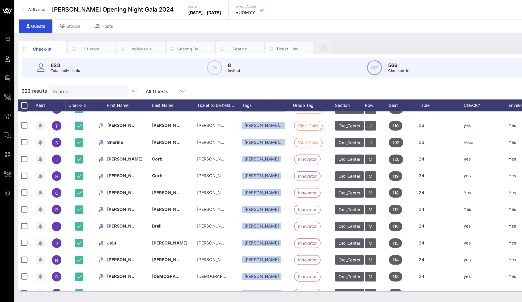
click at [35, 7] on span "All Events" at bounding box center [31, 8] width 14 height 4
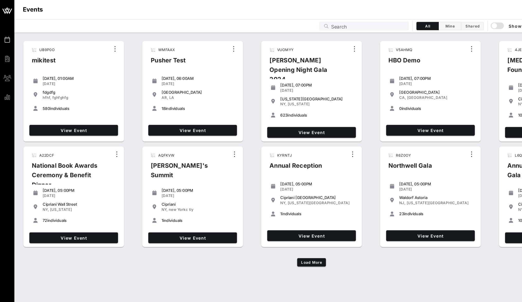
drag, startPoint x: 383, startPoint y: 28, endPoint x: 344, endPoint y: 4, distance: 45.9
click at [344, 4] on div "Events J" at bounding box center [266, 8] width 509 height 16
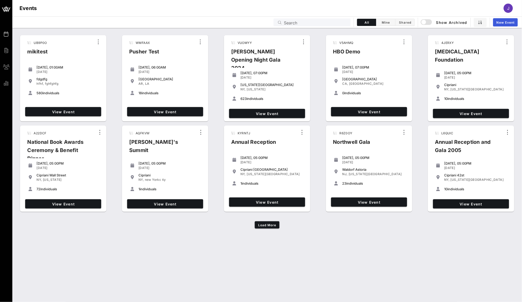
click at [450, 22] on span "New Event" at bounding box center [505, 23] width 18 height 4
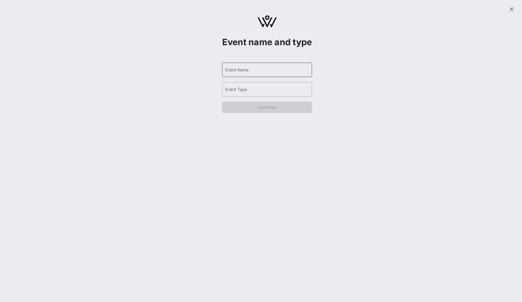
click at [248, 74] on input "Event Name" at bounding box center [267, 70] width 84 height 8
type input "AIP Offsite"
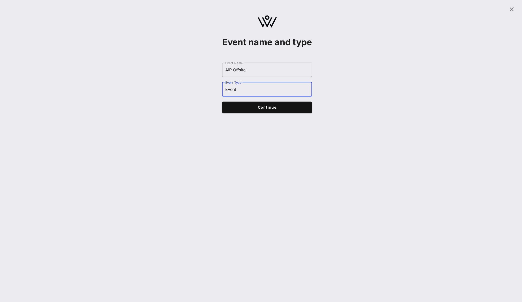
type input "Event"
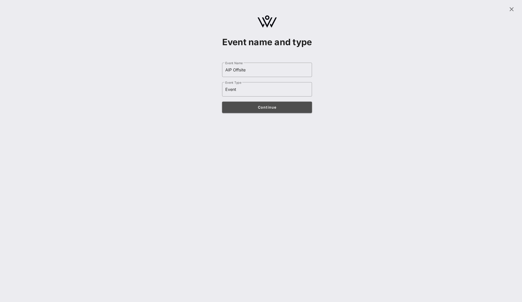
click at [266, 109] on span "Continue" at bounding box center [267, 107] width 80 height 4
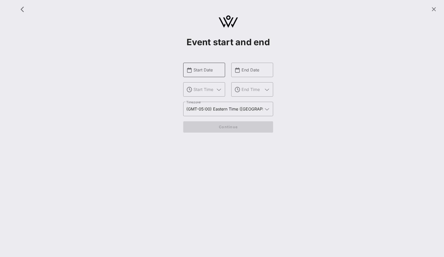
click at [200, 65] on div "Start Date" at bounding box center [207, 70] width 29 height 14
click at [213, 65] on div at bounding box center [207, 70] width 29 height 14
click at [212, 73] on input "text" at bounding box center [207, 70] width 29 height 8
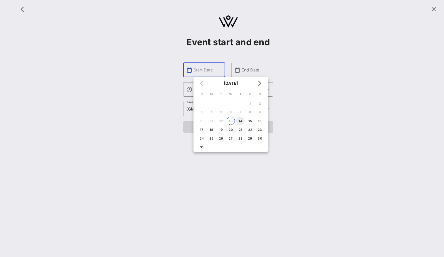
click at [241, 121] on div "14" at bounding box center [240, 121] width 8 height 4
type input "[DATE]"
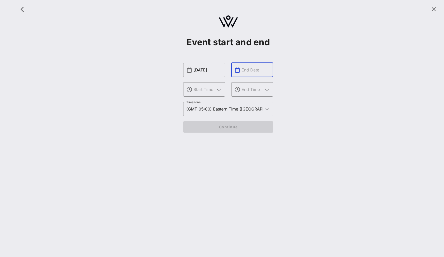
click at [242, 72] on input "text" at bounding box center [255, 70] width 29 height 8
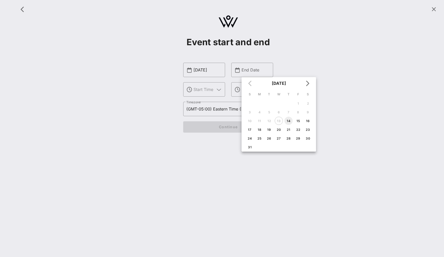
click at [289, 122] on div "14" at bounding box center [288, 121] width 8 height 4
type input "[DATE]"
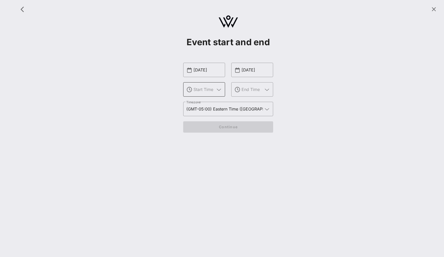
click at [205, 89] on input "text" at bounding box center [203, 89] width 21 height 8
click at [204, 106] on div "8 AM" at bounding box center [204, 104] width 34 height 5
type input "8 AM"
click at [244, 93] on input "text" at bounding box center [251, 89] width 21 height 8
click at [246, 119] on div "10 PM" at bounding box center [252, 117] width 34 height 5
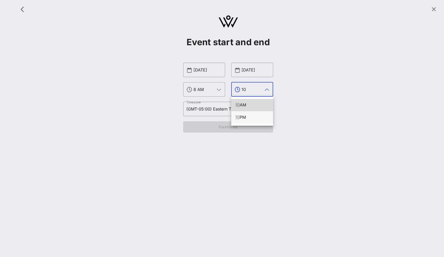
type input "10 PM"
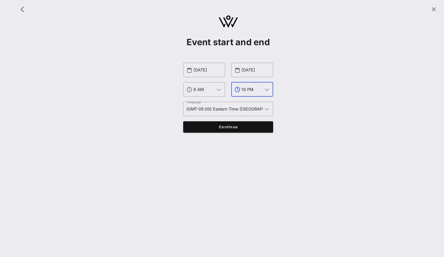
click at [241, 131] on button "Continue" at bounding box center [228, 126] width 90 height 11
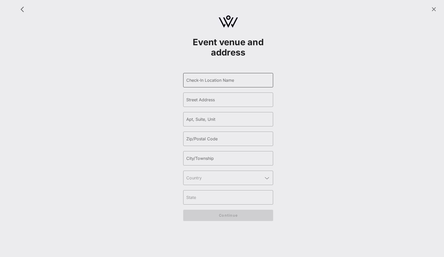
click at [212, 84] on div "Check-In Location Name" at bounding box center [228, 80] width 84 height 14
type input "The Resort"
type input "1"
type input "10017"
type input "[US_STATE]"
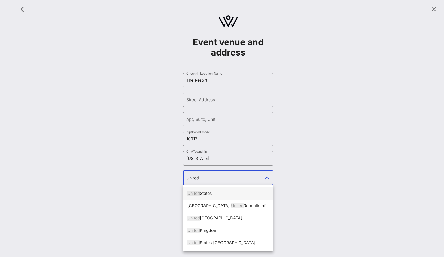
click at [193, 194] on span "United" at bounding box center [193, 193] width 13 height 5
type input "[GEOGRAPHIC_DATA]"
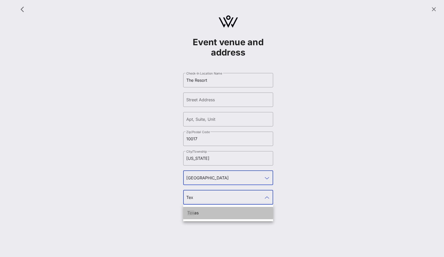
click at [201, 215] on div "Tex as" at bounding box center [228, 212] width 82 height 11
type input "[US_STATE]"
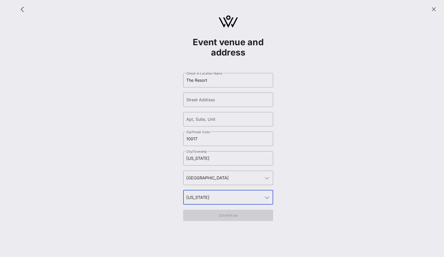
click at [202, 214] on form "​ Check-In Location Name The Resort ​ Street Address ​ Apt, Suite, Unit ​ Zip/P…" at bounding box center [228, 147] width 90 height 158
click at [203, 101] on input "Street Address" at bounding box center [228, 100] width 84 height 8
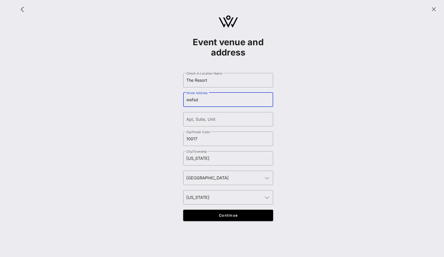
type input "wefsd"
click at [229, 221] on form "​ Check-In Location Name The Resort ​ Street Address wefsd ​ Apt, Suite, Unit ​…" at bounding box center [228, 147] width 90 height 158
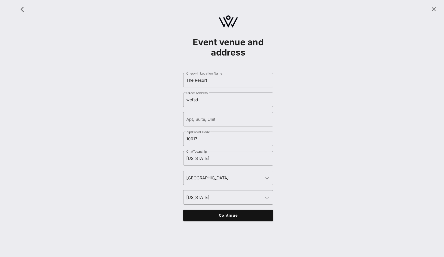
click at [229, 215] on span "Continue" at bounding box center [228, 215] width 80 height 4
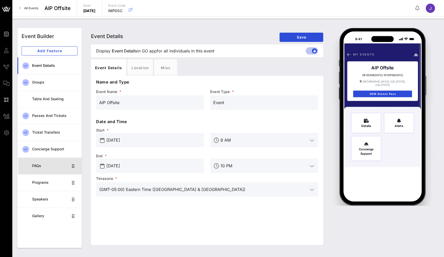
click at [56, 168] on div "FAQs" at bounding box center [50, 165] width 36 height 11
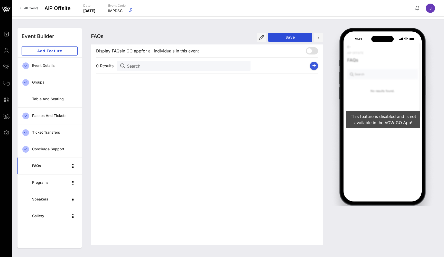
drag, startPoint x: 322, startPoint y: 64, endPoint x: 315, endPoint y: 63, distance: 6.4
click at [315, 63] on button "button" at bounding box center [314, 66] width 8 height 8
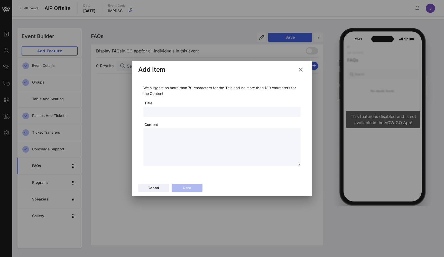
click at [192, 111] on input "text" at bounding box center [221, 111] width 151 height 7
type input "How do I book my hotel"
type textarea "**********"
click at [188, 187] on icon at bounding box center [187, 188] width 4 height 4
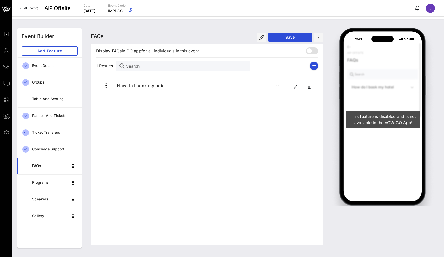
click at [310, 50] on div at bounding box center [309, 50] width 9 height 9
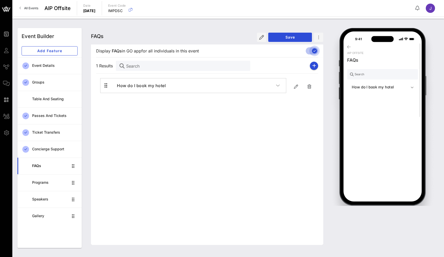
click at [311, 50] on div at bounding box center [314, 50] width 9 height 9
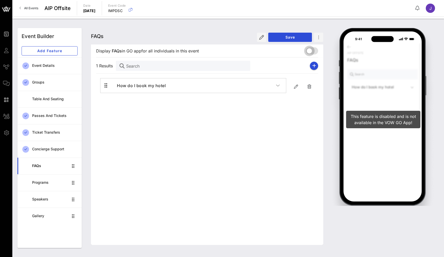
click at [311, 50] on div at bounding box center [309, 50] width 9 height 9
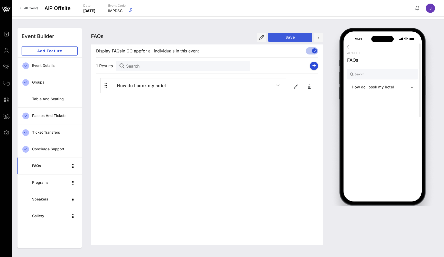
click at [292, 37] on span "Save" at bounding box center [289, 37] width 35 height 4
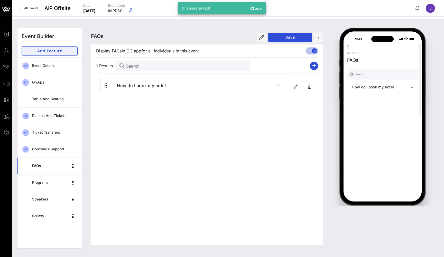
click at [54, 51] on span "Add Feature" at bounding box center [49, 51] width 47 height 4
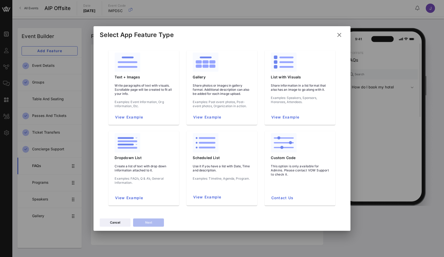
click at [338, 35] on icon at bounding box center [339, 35] width 7 height 6
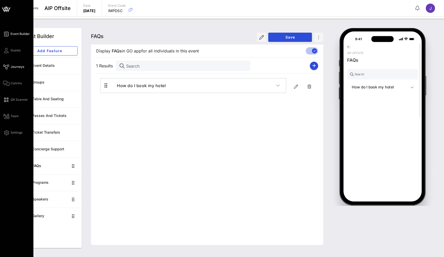
click at [10, 65] on link "Journeys" at bounding box center [13, 67] width 21 height 6
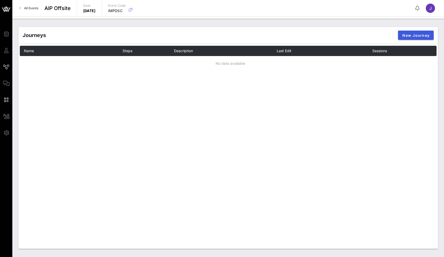
click at [419, 39] on button "New Journey" at bounding box center [416, 35] width 36 height 9
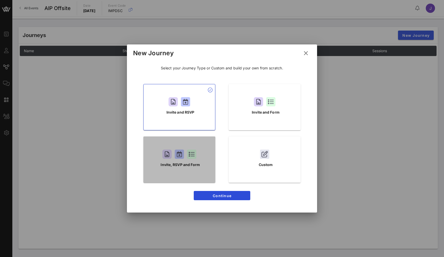
click at [204, 162] on div "Invite, RSVP and Form" at bounding box center [179, 159] width 72 height 46
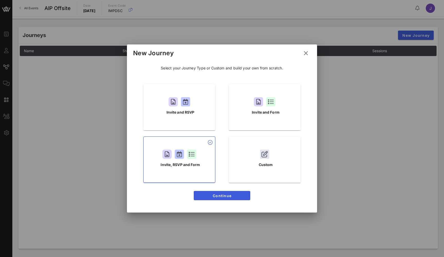
click at [224, 195] on span "Continue" at bounding box center [222, 195] width 48 height 4
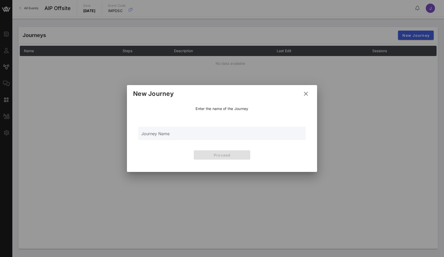
click at [211, 133] on input "Journey Name" at bounding box center [221, 136] width 161 height 8
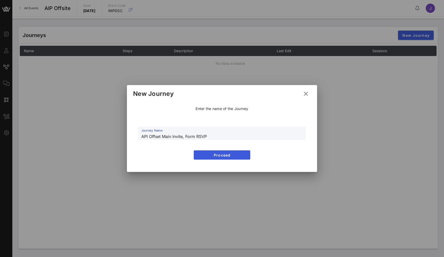
type input "API Offset Main Invite, Form RSVP"
click at [245, 157] on span "Proceed" at bounding box center [222, 155] width 48 height 4
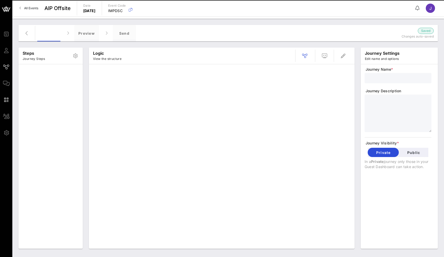
type input "API Offset Main Invite, Form RSVP"
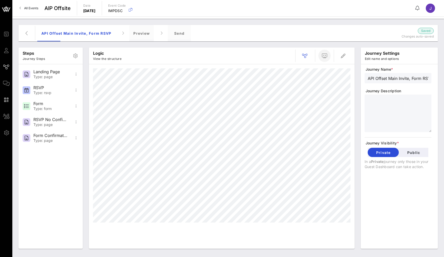
click at [326, 55] on icon "button" at bounding box center [324, 56] width 6 height 6
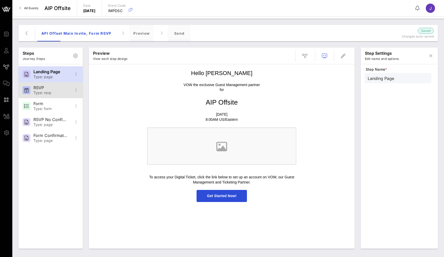
click at [59, 89] on div "RSVP" at bounding box center [50, 87] width 34 height 5
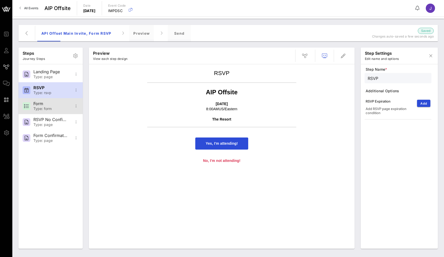
click at [59, 103] on div "Form" at bounding box center [50, 103] width 34 height 5
type input "Form"
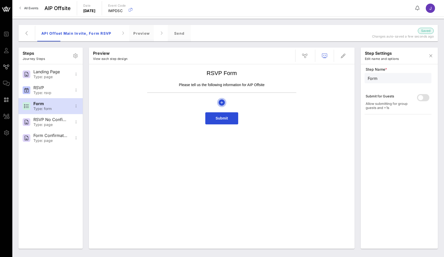
click at [224, 103] on icon "button" at bounding box center [222, 102] width 6 height 6
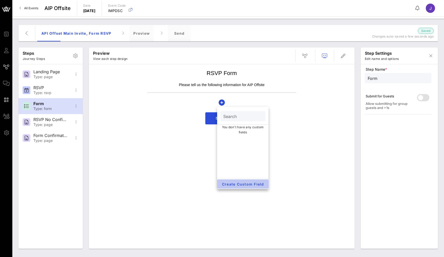
click at [237, 185] on span "Create Custom Field" at bounding box center [242, 184] width 43 height 4
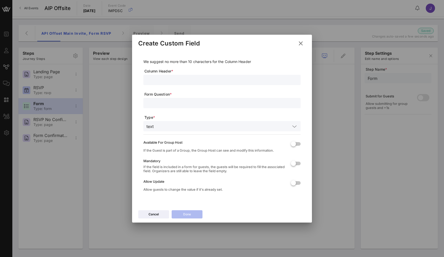
click at [188, 81] on input "text" at bounding box center [221, 80] width 151 height 7
type input "W"
type input "Title"
type input "What is your title"
click at [204, 127] on input "text" at bounding box center [223, 126] width 135 height 7
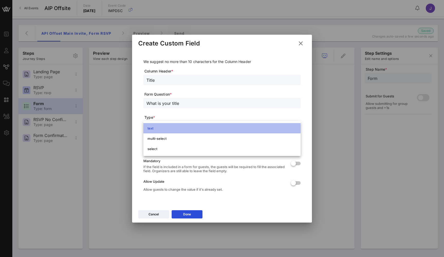
click at [174, 130] on div "text" at bounding box center [221, 128] width 149 height 8
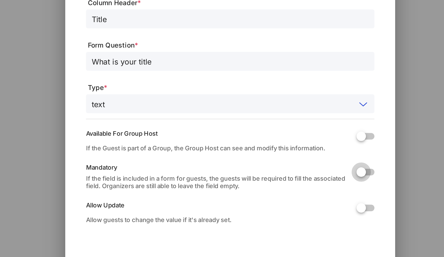
click at [289, 159] on div at bounding box center [293, 163] width 9 height 9
click at [289, 178] on div at bounding box center [293, 182] width 9 height 9
click at [231, 98] on div at bounding box center [222, 128] width 444 height 257
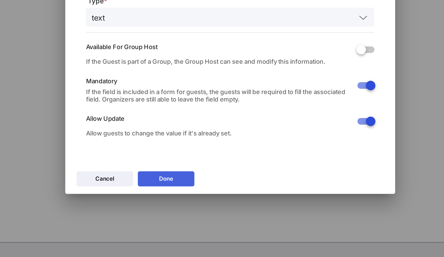
click at [172, 210] on button "Done" at bounding box center [187, 214] width 31 height 8
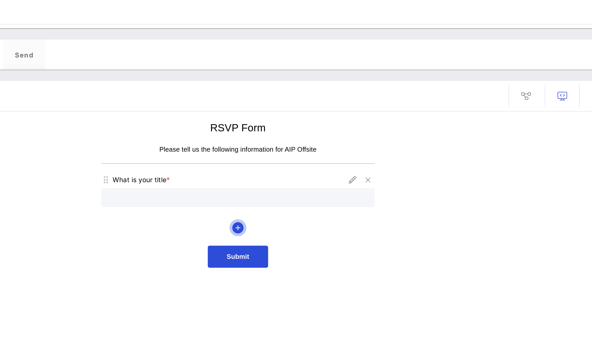
click at [292, 125] on icon "button" at bounding box center [295, 128] width 6 height 6
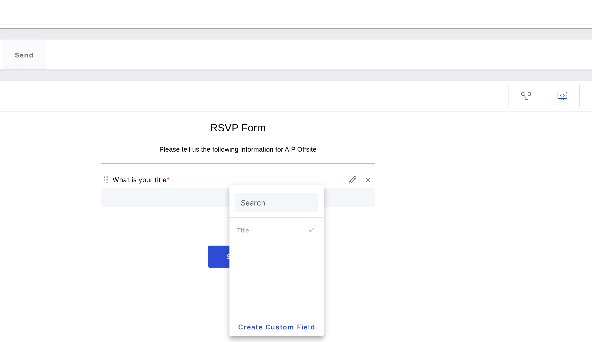
click at [297, 110] on input "Search" at bounding box center [316, 113] width 38 height 7
type input "d"
click at [295, 180] on span "Create Custom Field" at bounding box center [316, 181] width 43 height 4
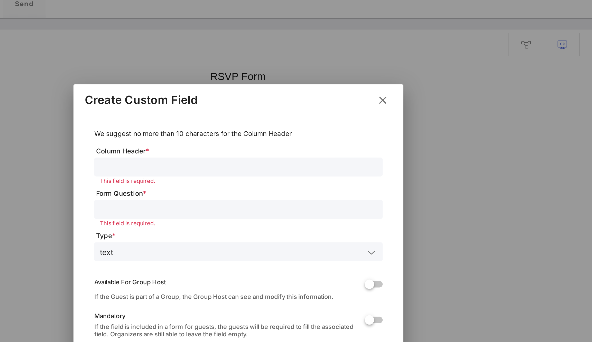
click at [220, 119] on input "text" at bounding box center [295, 122] width 151 height 7
type input "Dietary"
type input "Do you have dietary restriection"
click at [230, 165] on input "text" at bounding box center [297, 168] width 135 height 7
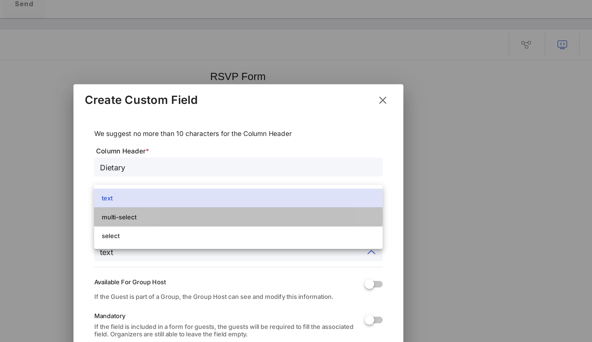
click at [221, 148] on div "multi-select" at bounding box center [295, 150] width 149 height 4
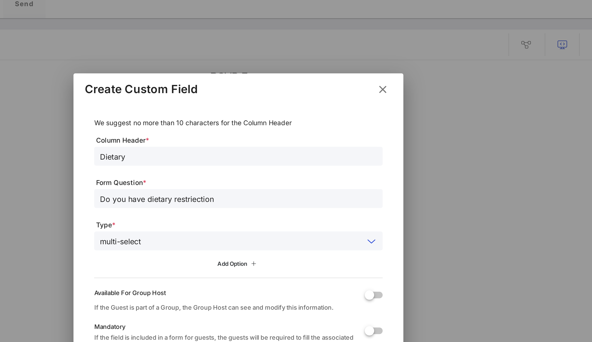
click at [281, 171] on button "Add Option" at bounding box center [295, 175] width 29 height 9
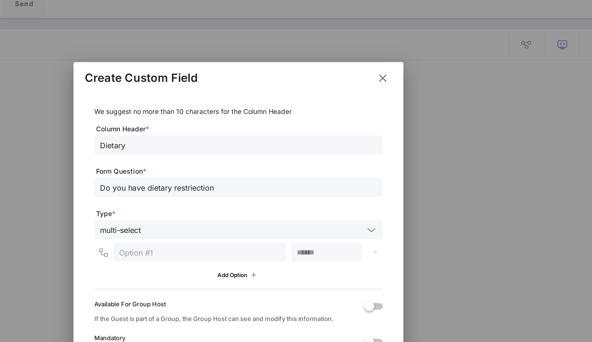
click at [231, 166] on input "text" at bounding box center [275, 169] width 88 height 7
type input "Kosher"
click at [301, 179] on icon at bounding box center [304, 182] width 6 height 6
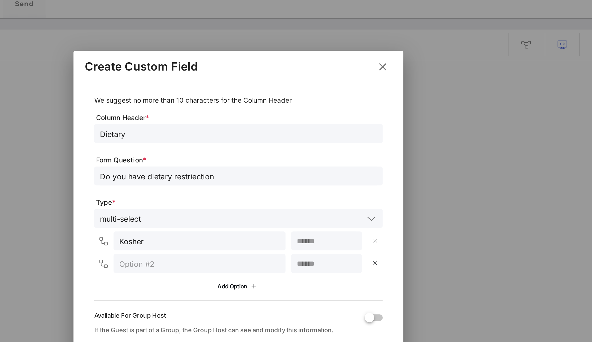
click at [231, 172] on input "text" at bounding box center [275, 175] width 88 height 7
type input "Vegan"
click at [285, 185] on div "Add Option" at bounding box center [296, 188] width 23 height 6
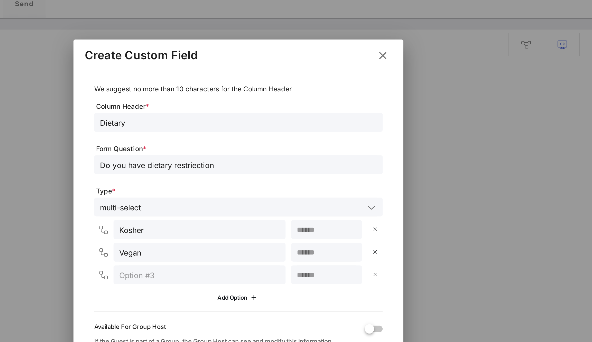
click at [231, 176] on div at bounding box center [275, 181] width 88 height 10
type input "G"
type input "Veg"
click at [231, 120] on div at bounding box center [296, 171] width 592 height 342
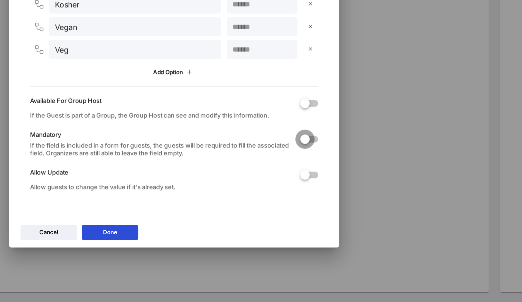
click at [328, 206] on div at bounding box center [332, 210] width 9 height 9
click at [328, 225] on div at bounding box center [332, 229] width 9 height 9
click at [211, 257] on button "Done" at bounding box center [226, 261] width 31 height 8
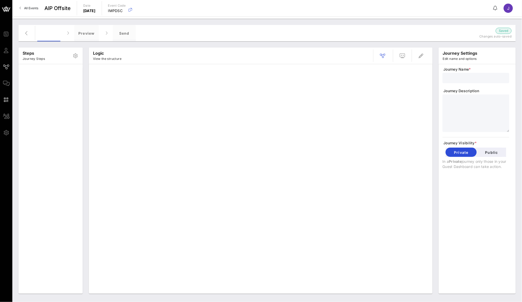
type input "API Offset Main Invite, Form RSVP"
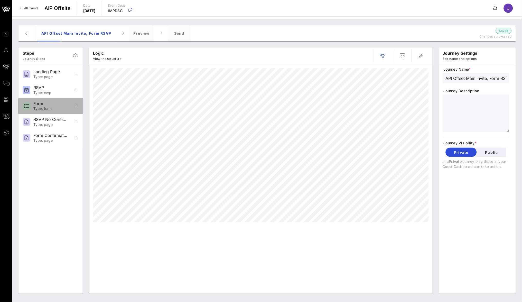
click at [54, 105] on div "Form" at bounding box center [50, 103] width 34 height 5
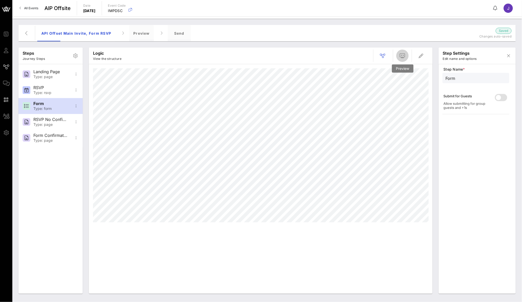
click at [404, 57] on icon "button" at bounding box center [402, 56] width 6 height 6
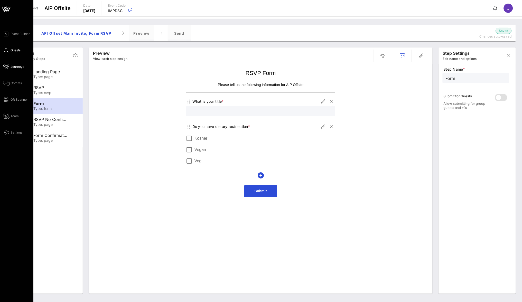
click at [7, 51] on icon at bounding box center [6, 50] width 6 height 1
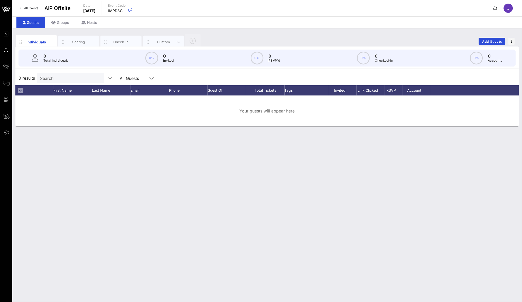
click at [158, 43] on div "Custom" at bounding box center [163, 42] width 23 height 5
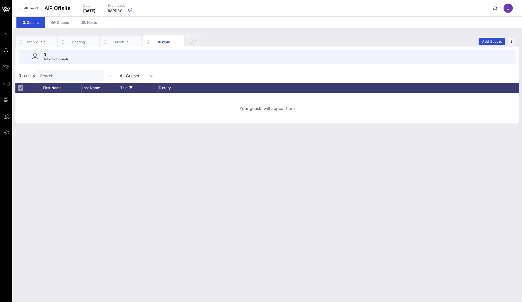
click at [126, 86] on div "Title" at bounding box center [139, 88] width 39 height 10
click at [165, 88] on div "Dietary" at bounding box center [178, 88] width 39 height 10
click at [122, 88] on div "Title" at bounding box center [139, 88] width 39 height 10
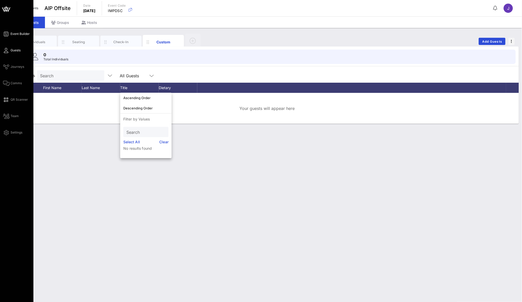
click at [11, 34] on span "Event Builder" at bounding box center [20, 34] width 19 height 5
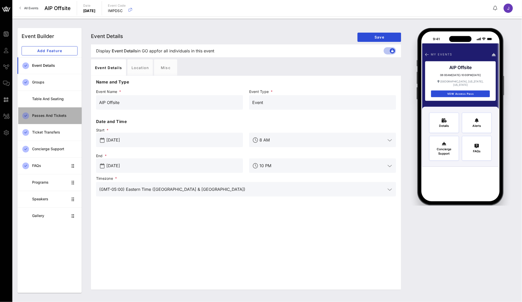
click at [50, 119] on div "Passes and Tickets" at bounding box center [54, 115] width 45 height 11
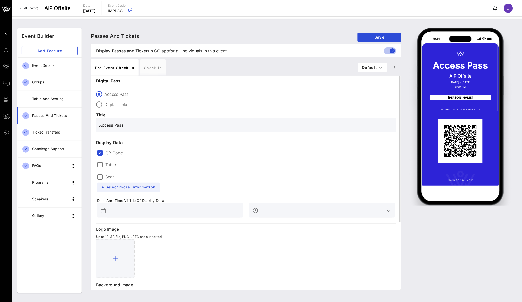
click at [135, 185] on span "+ Select more information" at bounding box center [128, 187] width 55 height 4
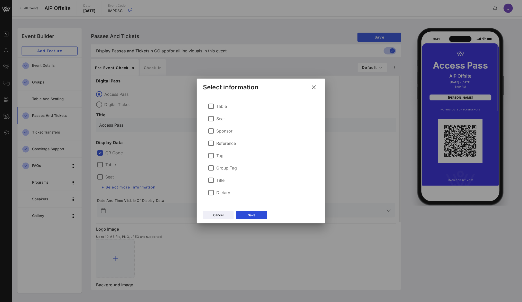
click at [216, 180] on label "Title" at bounding box center [220, 180] width 8 height 5
click at [218, 192] on label "Dietary" at bounding box center [223, 192] width 14 height 5
click at [248, 215] on div "Save" at bounding box center [251, 215] width 7 height 5
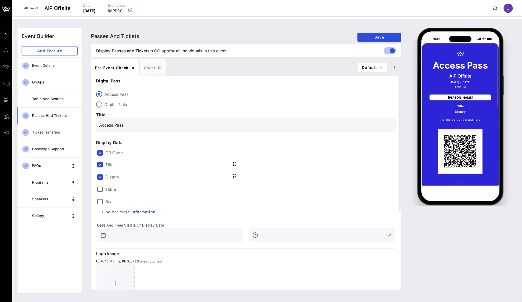
click at [405, 176] on div "Access Pass AIP Offsite Aug 14 - Aug 14, 2025 8:00 AM Amanda Gorman Title Dieta…" at bounding box center [460, 160] width 112 height 265
click at [374, 70] on button "Default" at bounding box center [372, 67] width 29 height 9
click at [394, 68] on icon "button" at bounding box center [395, 67] width 6 height 6
click at [396, 81] on div "Create New" at bounding box center [404, 79] width 31 height 10
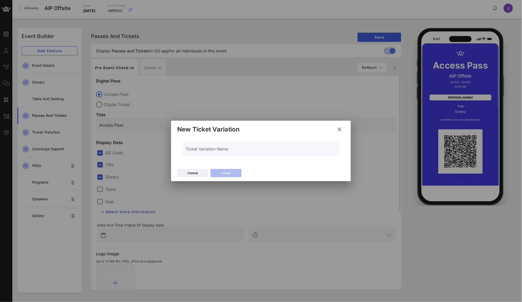
click at [219, 149] on div "Ticket Variation Name" at bounding box center [260, 149] width 151 height 14
type input "Board of Directors"
click at [233, 171] on button "Create" at bounding box center [226, 173] width 31 height 8
type input "#ffffff"
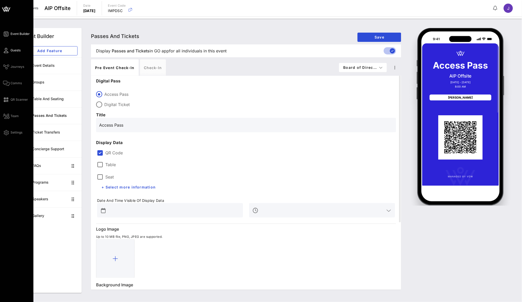
click at [7, 50] on icon at bounding box center [6, 50] width 6 height 1
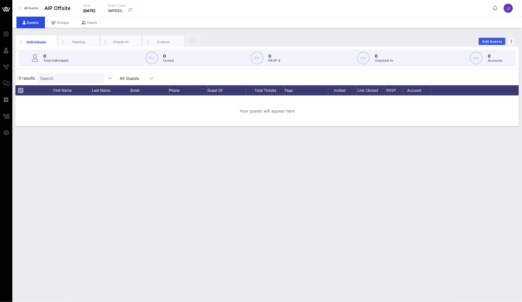
click at [487, 40] on span "Add Guests" at bounding box center [492, 42] width 20 height 4
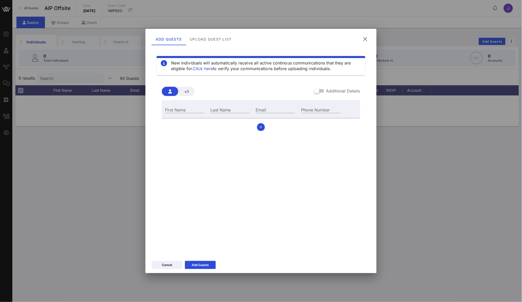
click at [190, 105] on div "First Name" at bounding box center [184, 109] width 45 height 14
type input "[PERSON_NAME]"
type input "B risma"
type input "j@vow.app"
click at [206, 263] on div "Add Guests" at bounding box center [200, 264] width 17 height 5
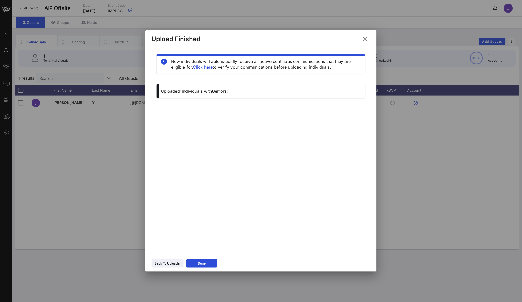
click at [364, 39] on icon at bounding box center [365, 39] width 7 height 6
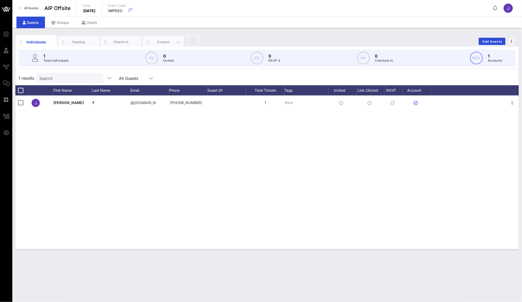
click at [165, 41] on div "Custom" at bounding box center [163, 42] width 23 height 5
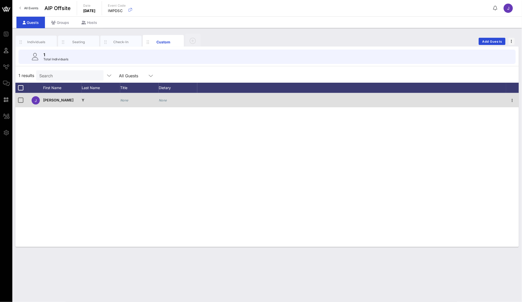
click at [126, 99] on icon "None" at bounding box center [124, 100] width 8 height 4
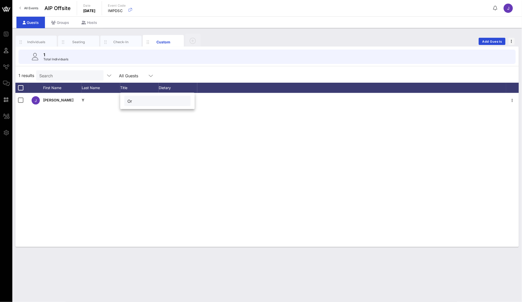
type input "O"
click at [153, 138] on div "J Jennifer Y None None" at bounding box center [266, 170] width 503 height 154
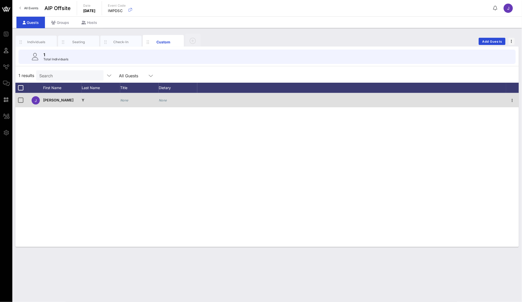
click at [128, 97] on div "None" at bounding box center [139, 103] width 39 height 20
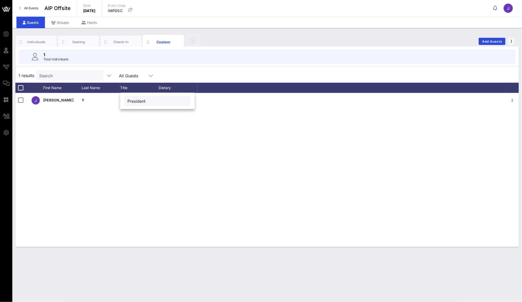
type input "President"
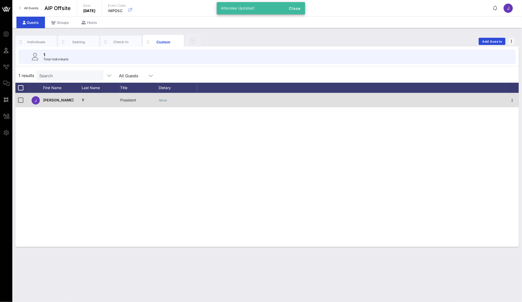
click at [165, 102] on div "None" at bounding box center [163, 100] width 8 height 14
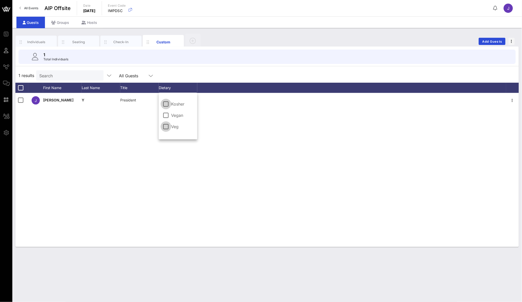
click at [168, 126] on div at bounding box center [166, 126] width 9 height 9
click at [294, 7] on span "Close" at bounding box center [295, 8] width 12 height 4
click at [167, 87] on div "Dietary" at bounding box center [178, 88] width 39 height 10
click at [206, 59] on div "1 Total Individuals" at bounding box center [266, 57] width 497 height 14
click at [492, 42] on span "Add Guests" at bounding box center [492, 42] width 20 height 4
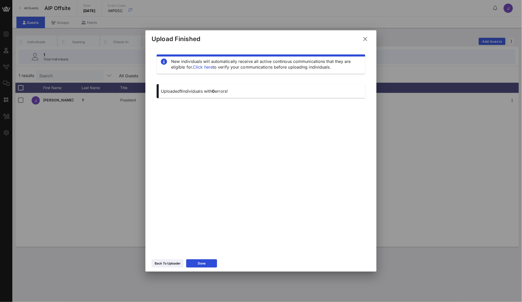
click at [362, 39] on icon at bounding box center [365, 39] width 7 height 6
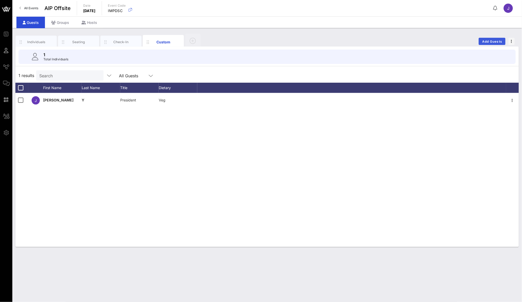
click at [491, 42] on span "Add Guests" at bounding box center [492, 42] width 20 height 4
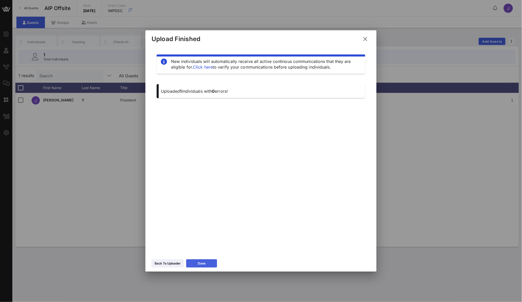
click at [210, 261] on button "Done" at bounding box center [201, 263] width 31 height 8
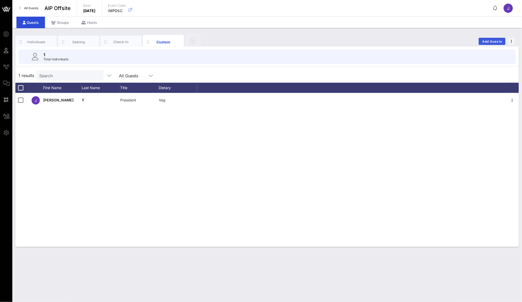
click at [493, 40] on span "Add Guests" at bounding box center [492, 42] width 20 height 4
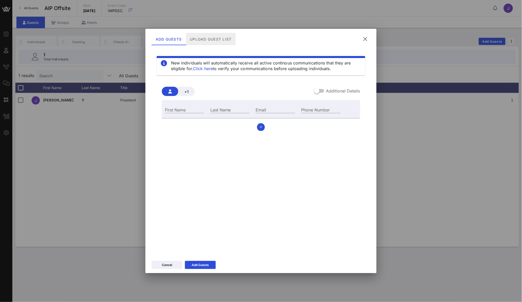
click at [220, 37] on div "Upload Guest List" at bounding box center [211, 39] width 50 height 12
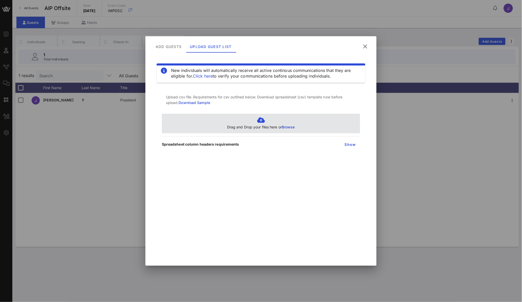
click at [278, 127] on p "Drag and Drop your files here or Browse" at bounding box center [261, 127] width 68 height 6
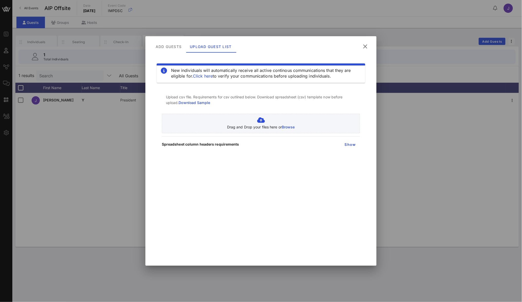
click at [368, 48] on button at bounding box center [365, 46] width 10 height 9
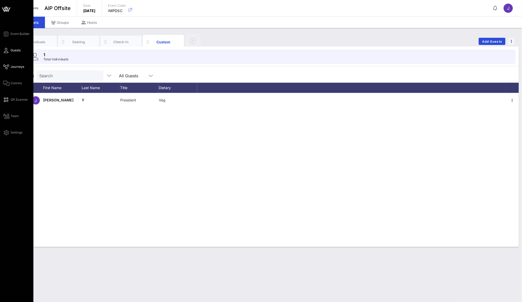
click at [13, 66] on span "Journeys" at bounding box center [18, 66] width 14 height 5
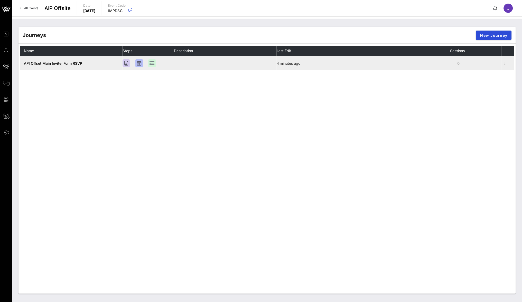
click at [44, 63] on span "API Offset Main Invite, Form RSVP" at bounding box center [53, 63] width 58 height 4
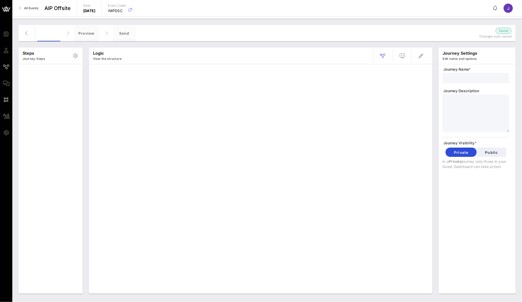
type input "API Offset Main Invite, Form RSVP"
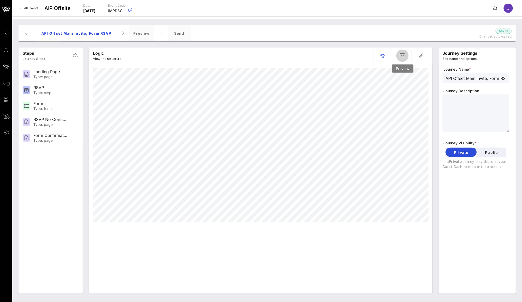
click at [403, 59] on button "button" at bounding box center [402, 56] width 12 height 12
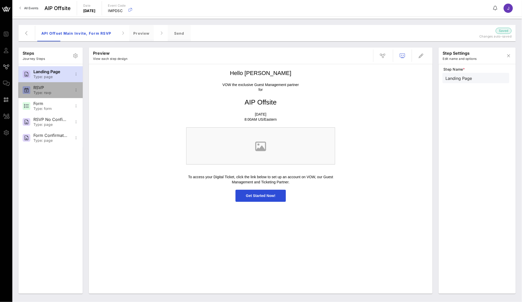
click at [51, 96] on div "RSVP Type: rsvp" at bounding box center [50, 90] width 34 height 16
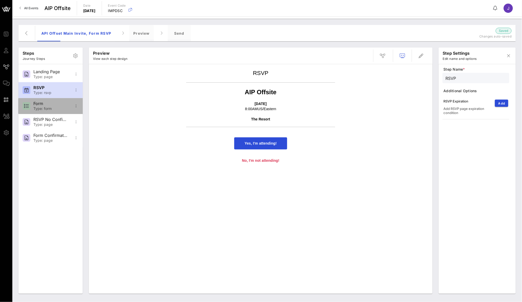
click at [54, 107] on div "Type: form" at bounding box center [50, 109] width 34 height 4
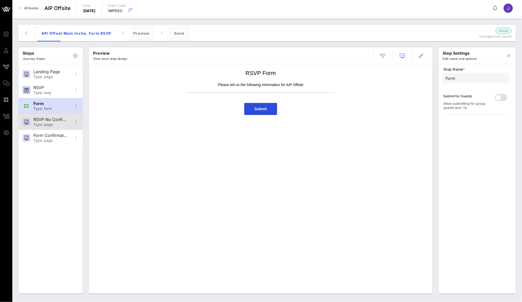
click at [57, 124] on div "Type: page" at bounding box center [50, 124] width 34 height 4
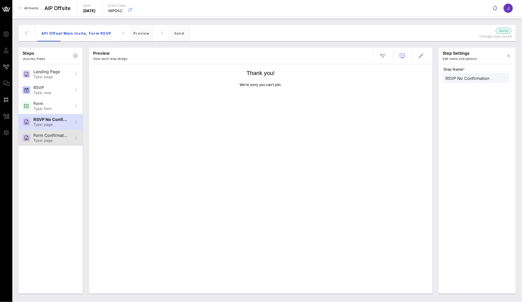
click at [58, 138] on div "Form Confirmation" at bounding box center [50, 135] width 34 height 5
type input "Form Confirmation"
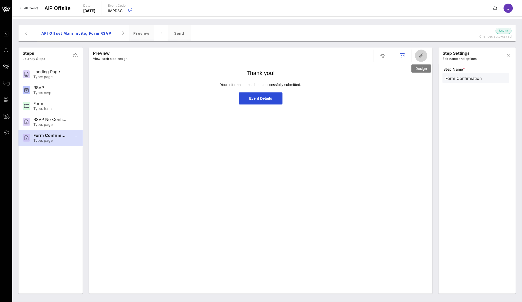
click at [422, 56] on icon "button" at bounding box center [421, 56] width 6 height 6
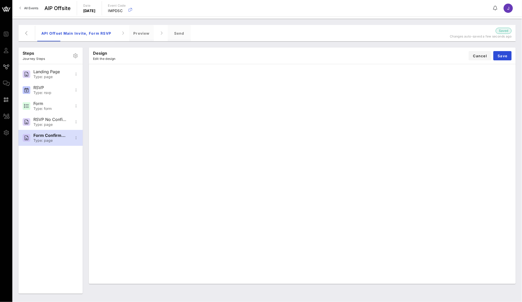
click at [360, 60] on div "Design Edit the design Cancel Save" at bounding box center [302, 56] width 427 height 16
click at [33, 7] on span "All Events" at bounding box center [31, 8] width 14 height 4
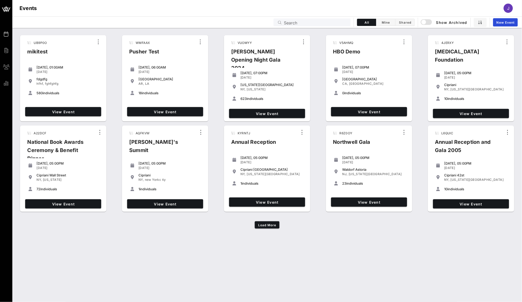
click at [293, 21] on input "Search" at bounding box center [316, 22] width 64 height 7
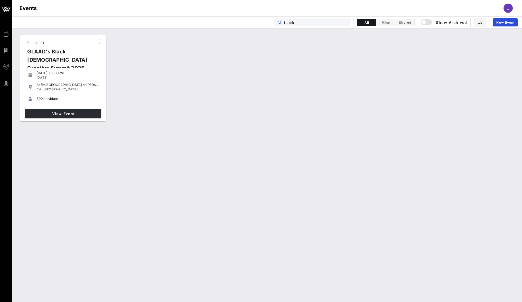
type input "black"
click at [64, 114] on span "View Event" at bounding box center [63, 113] width 72 height 4
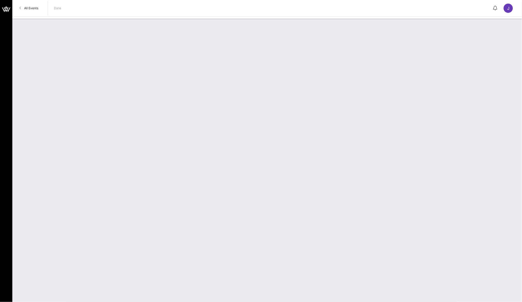
click at [25, 8] on span "All Events" at bounding box center [31, 8] width 14 height 4
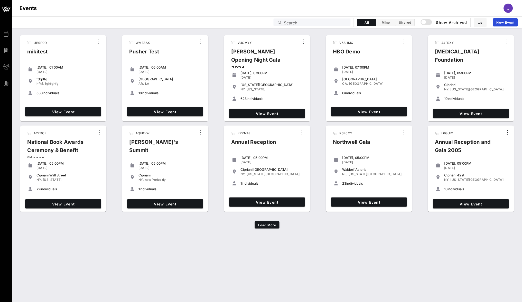
click at [325, 21] on input "Search" at bounding box center [316, 22] width 64 height 7
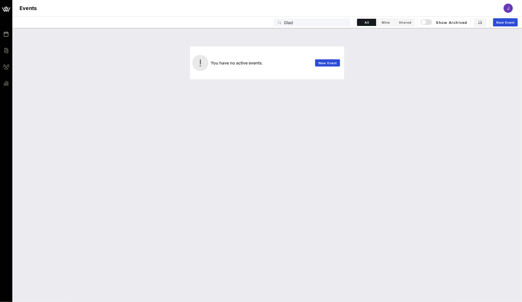
click at [290, 23] on input "Glad" at bounding box center [316, 22] width 64 height 7
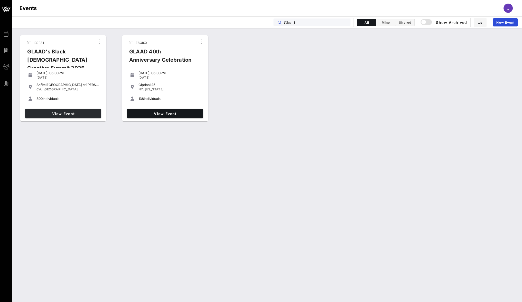
type input "Glaad"
click at [82, 115] on link "View Event" at bounding box center [63, 113] width 76 height 9
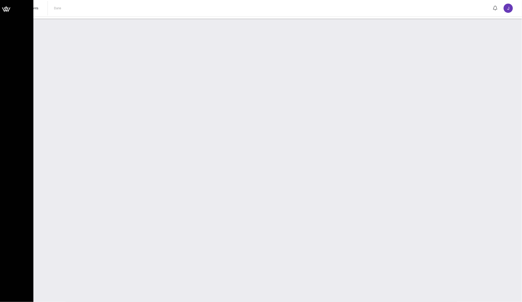
click at [5, 9] on icon at bounding box center [6, 9] width 12 height 12
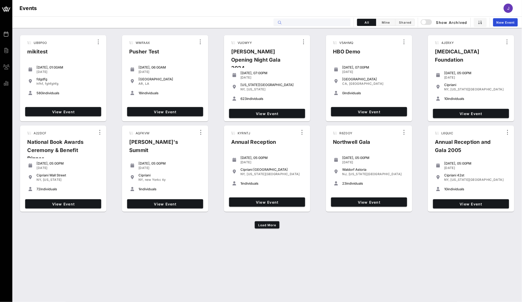
click at [311, 25] on input "text" at bounding box center [316, 22] width 64 height 7
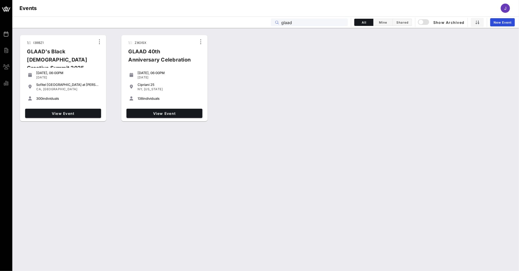
drag, startPoint x: 295, startPoint y: 22, endPoint x: 266, endPoint y: 22, distance: 29.0
click at [266, 22] on div "Events glaad All Mine Shared Show Archived New Event" at bounding box center [265, 22] width 507 height 12
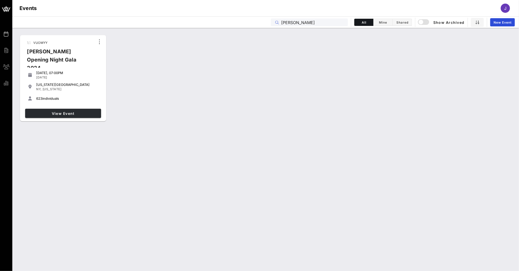
type input "[PERSON_NAME]"
click at [82, 112] on span "View Event" at bounding box center [63, 113] width 72 height 4
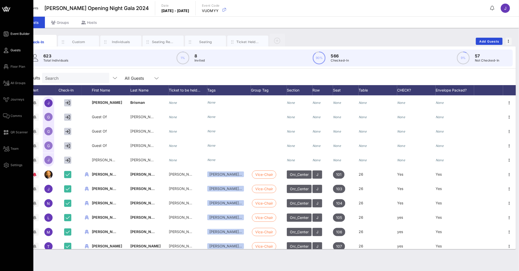
click at [19, 33] on span "Event Builder" at bounding box center [20, 34] width 19 height 5
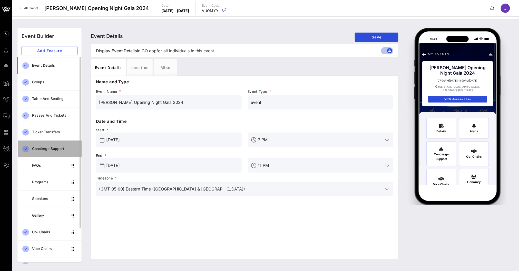
click at [51, 147] on div "Concierge Support" at bounding box center [54, 149] width 45 height 4
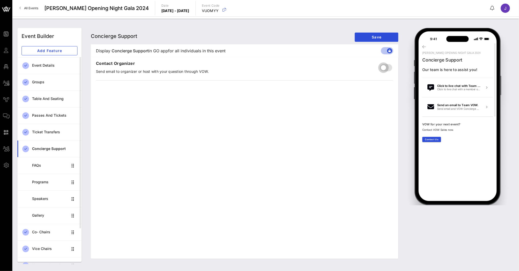
click at [386, 67] on div at bounding box center [384, 67] width 9 height 9
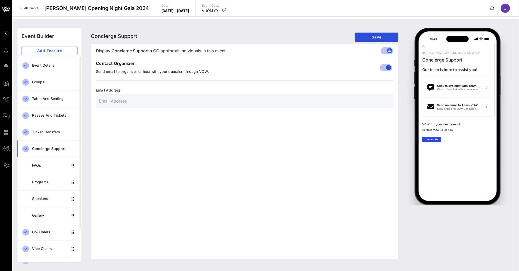
click at [189, 103] on input "text" at bounding box center [244, 101] width 291 height 8
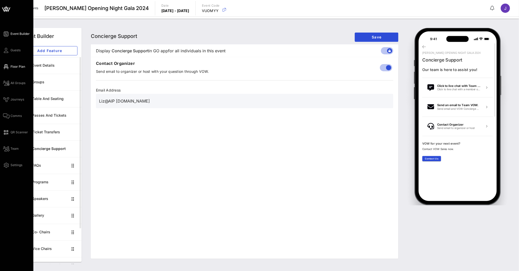
type input "Liz@AIP Events.com"
click at [7, 67] on icon at bounding box center [6, 67] width 6 height 1
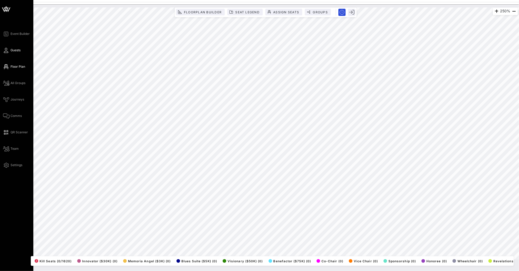
click at [8, 51] on icon at bounding box center [6, 50] width 6 height 1
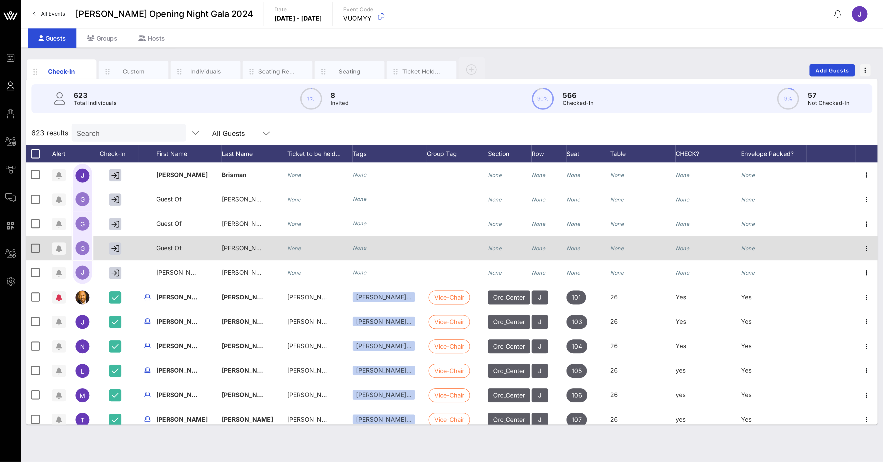
scroll to position [47, 0]
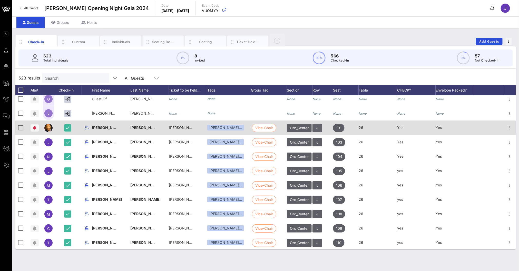
click at [317, 126] on span "J" at bounding box center [318, 128] width 2 height 8
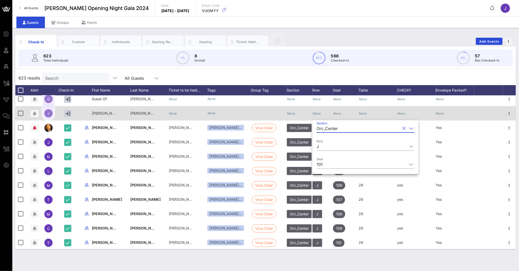
click at [349, 112] on div "None" at bounding box center [346, 116] width 26 height 20
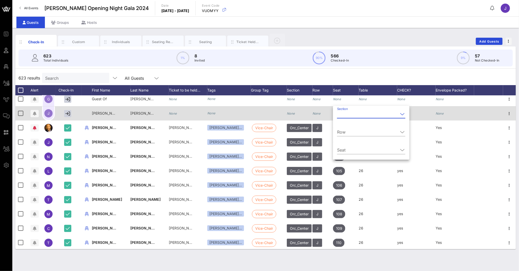
click at [322, 108] on div "None" at bounding box center [323, 116] width 21 height 20
click at [413, 107] on div "None" at bounding box center [417, 116] width 39 height 20
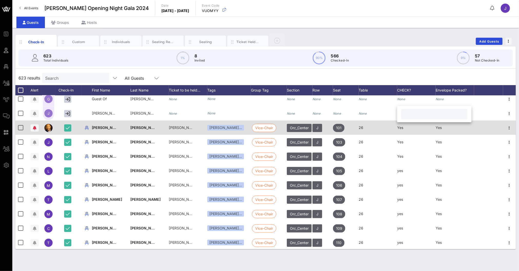
click at [345, 130] on div "101" at bounding box center [346, 131] width 26 height 20
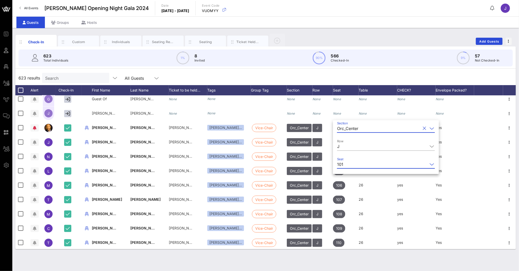
click at [352, 165] on input "Seat" at bounding box center [387, 164] width 82 height 8
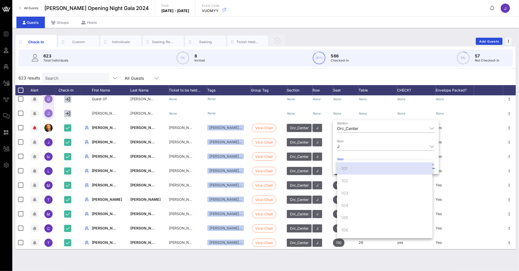
click at [377, 51] on div "623 Total Individuals 1% 8 Invited 90% 566 Checked-In 9% 57 Not Checked-In" at bounding box center [265, 58] width 495 height 17
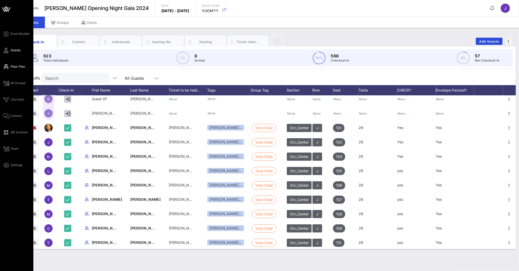
click at [13, 66] on span "Floor Plan" at bounding box center [18, 66] width 15 height 5
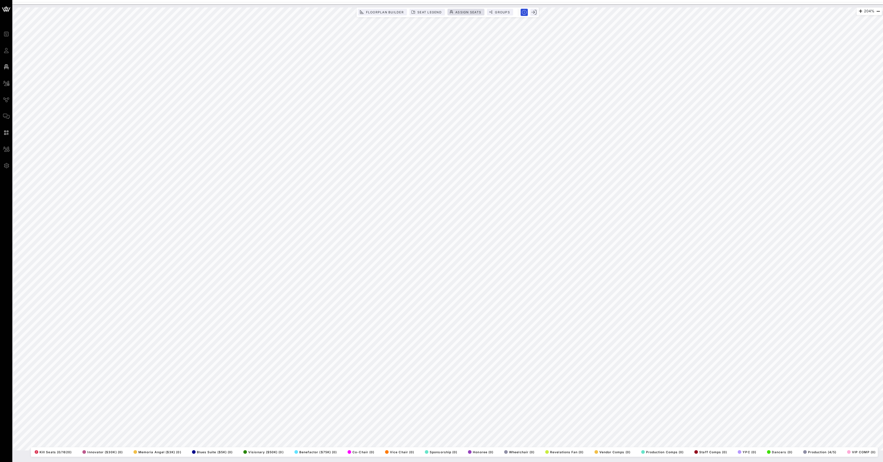
click at [481, 13] on span "Assign Seats" at bounding box center [468, 12] width 26 height 4
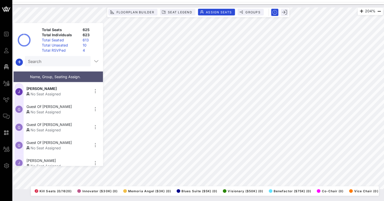
click at [87, 34] on div "623" at bounding box center [91, 34] width 20 height 5
click at [85, 41] on div "613" at bounding box center [91, 39] width 20 height 5
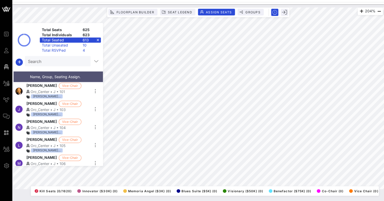
click at [85, 45] on div "10" at bounding box center [91, 45] width 20 height 5
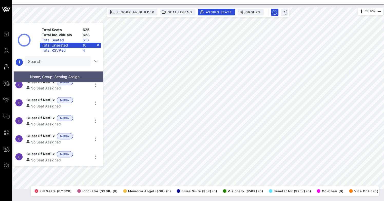
scroll to position [96, 0]
click at [81, 99] on div "175% Floorplan Builder Seat Legend Assign Seats Groups Exit Total Seats 625 Tot…" at bounding box center [198, 98] width 370 height 182
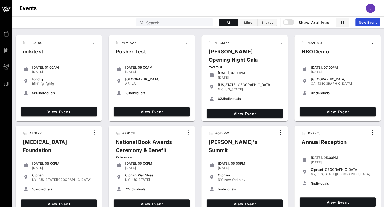
click at [191, 21] on input "Search" at bounding box center [178, 22] width 64 height 7
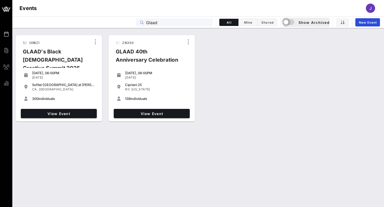
type input "Glaad"
click at [286, 23] on div "button" at bounding box center [285, 21] width 7 height 7
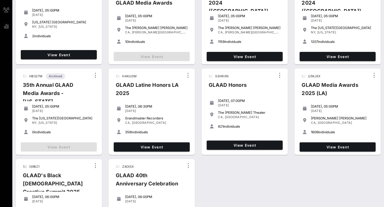
scroll to position [58, 0]
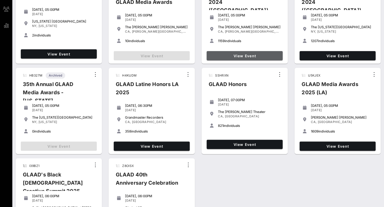
click at [238, 56] on span "View Event" at bounding box center [245, 56] width 72 height 4
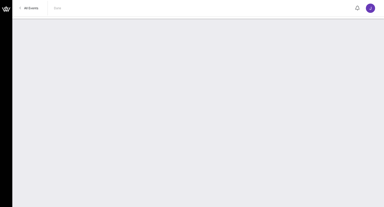
click at [34, 8] on span "All Events" at bounding box center [31, 8] width 14 height 4
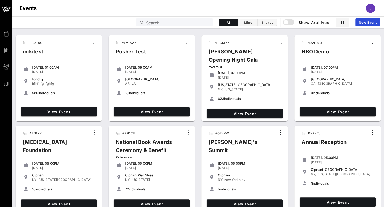
click at [186, 19] on input "Search" at bounding box center [178, 22] width 64 height 7
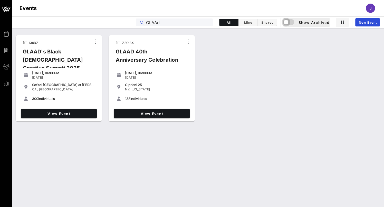
type input "GLAAd"
click at [287, 22] on div "button" at bounding box center [285, 21] width 7 height 7
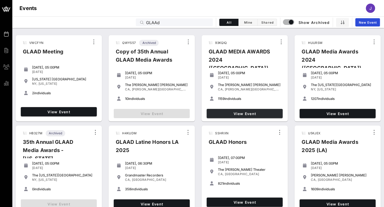
click at [255, 112] on span "View Event" at bounding box center [245, 113] width 72 height 4
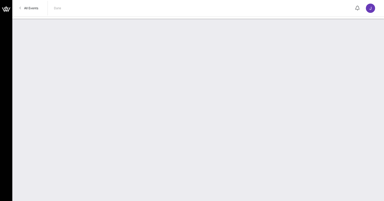
click at [367, 8] on div "J" at bounding box center [370, 8] width 9 height 9
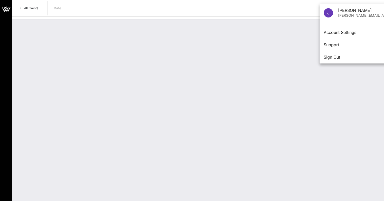
click at [30, 7] on span "All Events" at bounding box center [31, 8] width 14 height 4
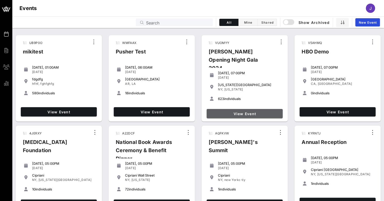
click at [253, 109] on link "View Event" at bounding box center [245, 113] width 76 height 9
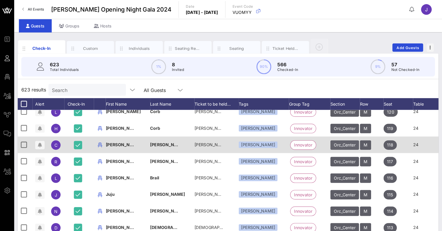
scroll to position [221, 0]
